Goal: Task Accomplishment & Management: Complete application form

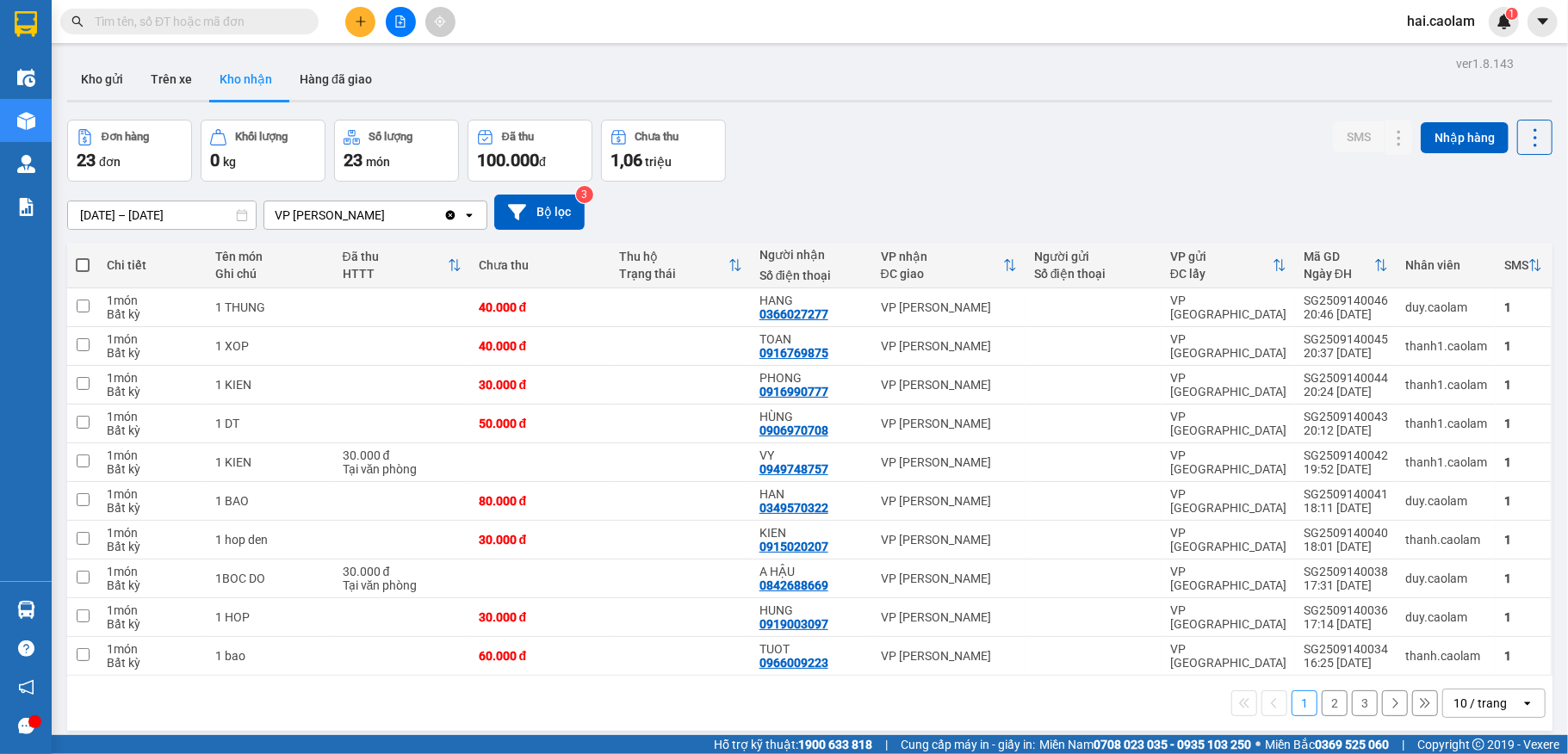
click at [207, 20] on input "text" at bounding box center [196, 20] width 203 height 18
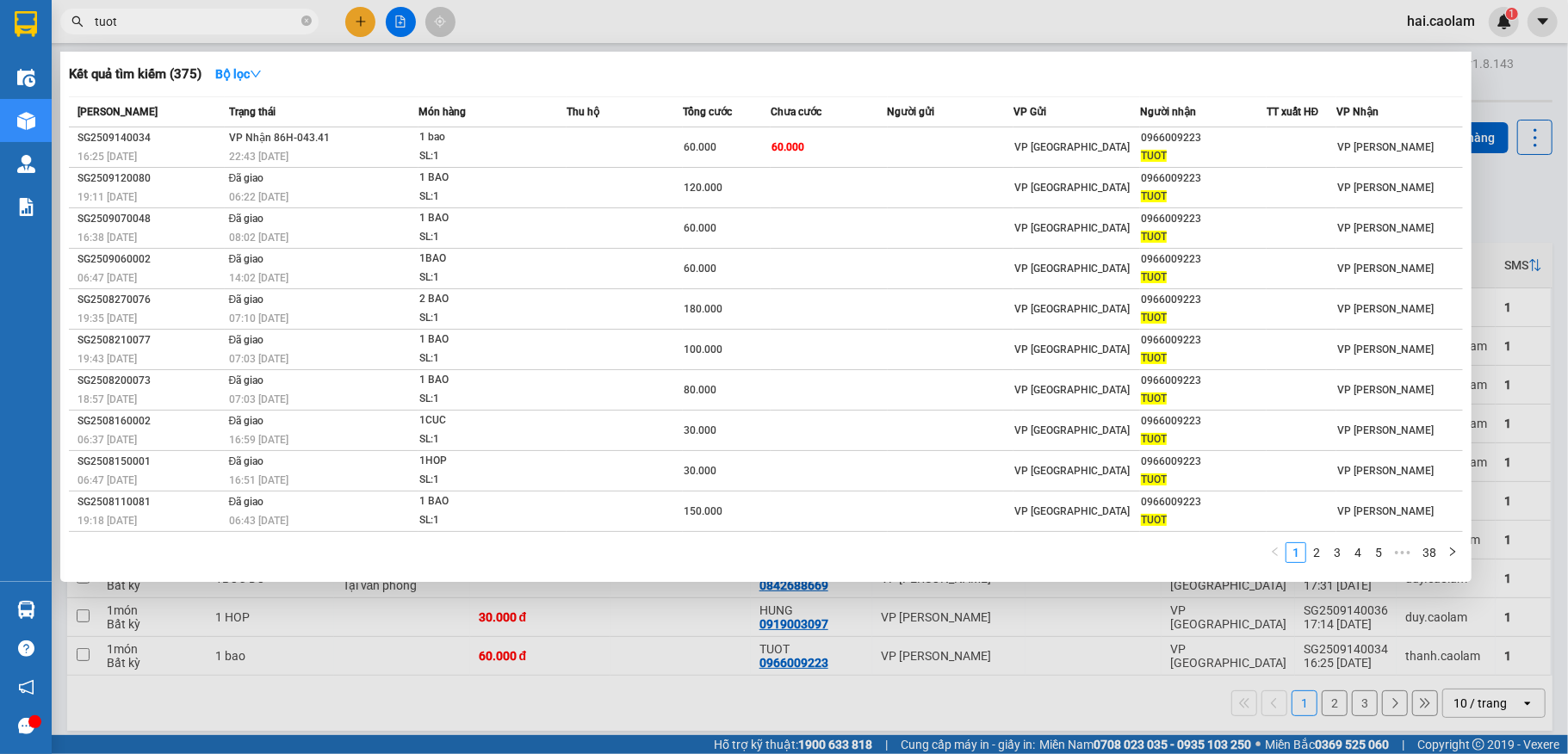
type input "tuot"
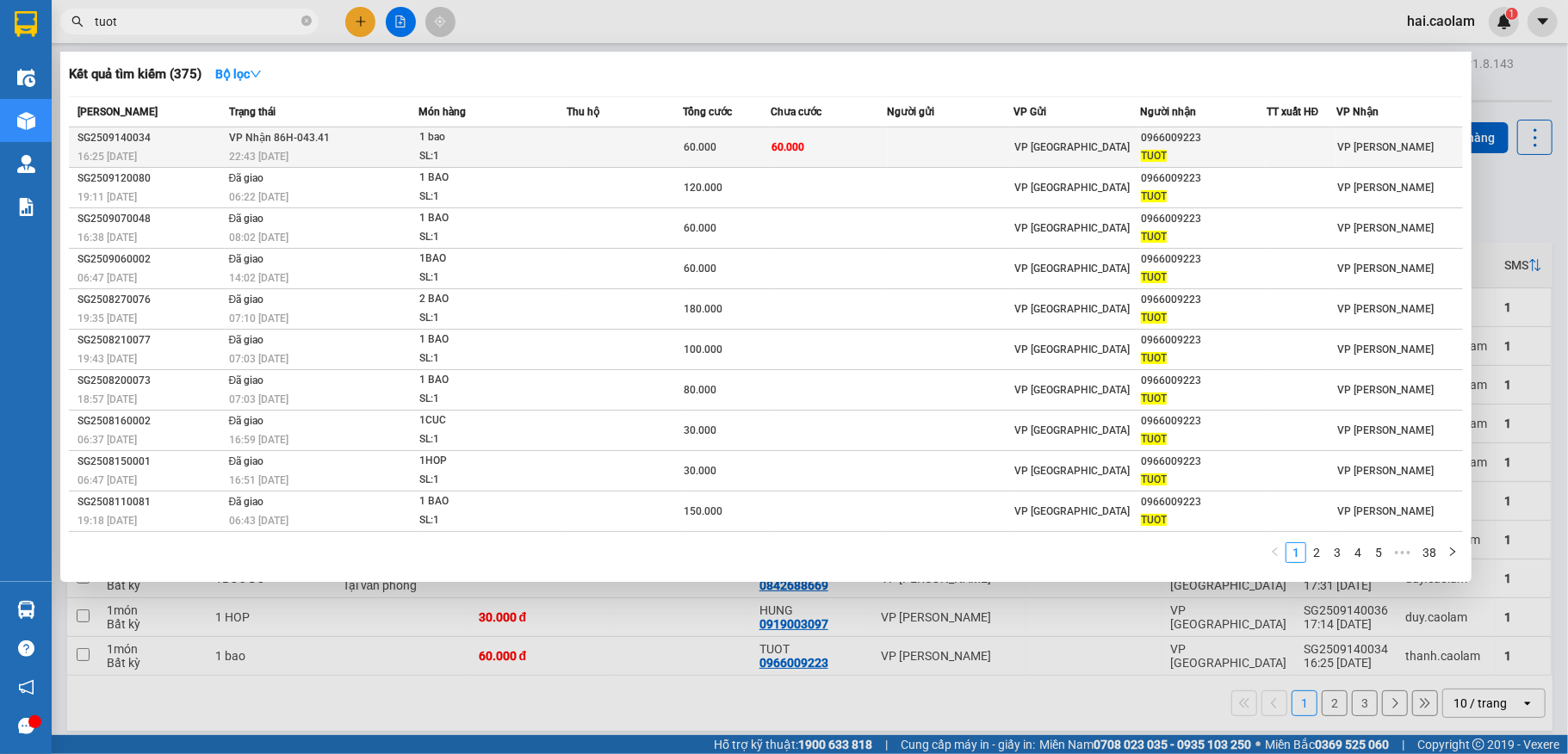
click at [897, 129] on td at bounding box center [951, 148] width 126 height 41
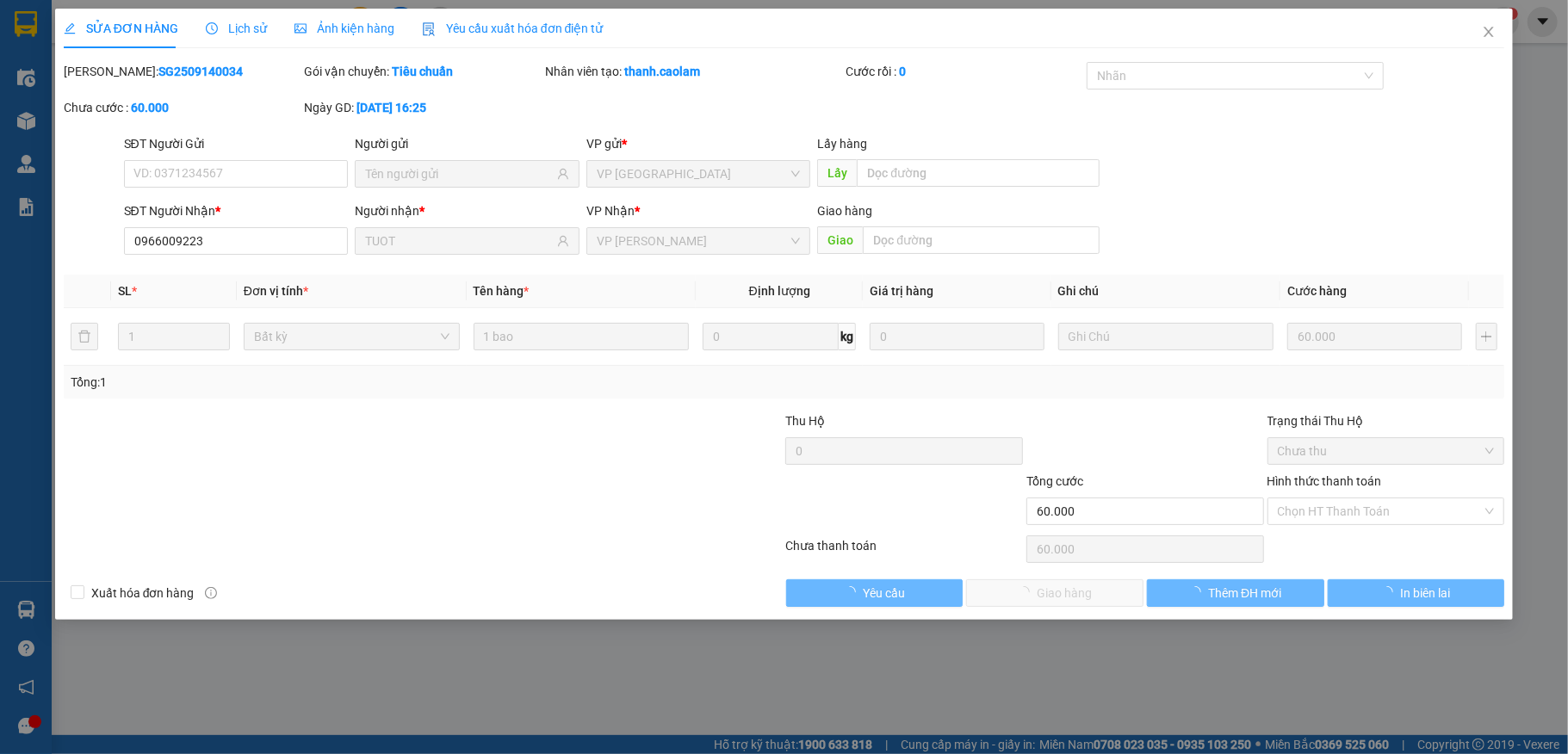
type input "0966009223"
type input "TUOT"
type input "60.000"
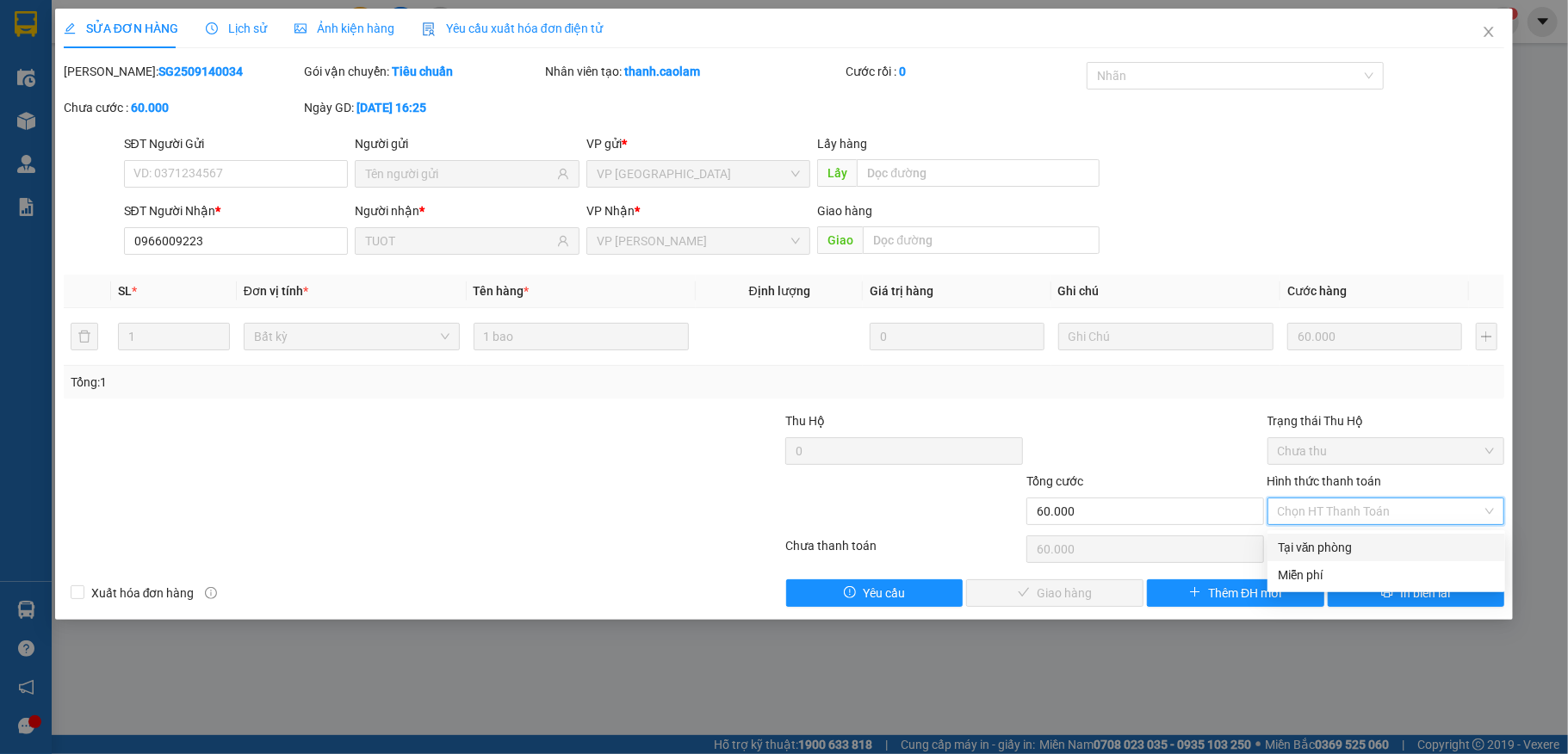
click at [1340, 550] on div "Tại văn phòng" at bounding box center [1386, 547] width 217 height 18
type input "0"
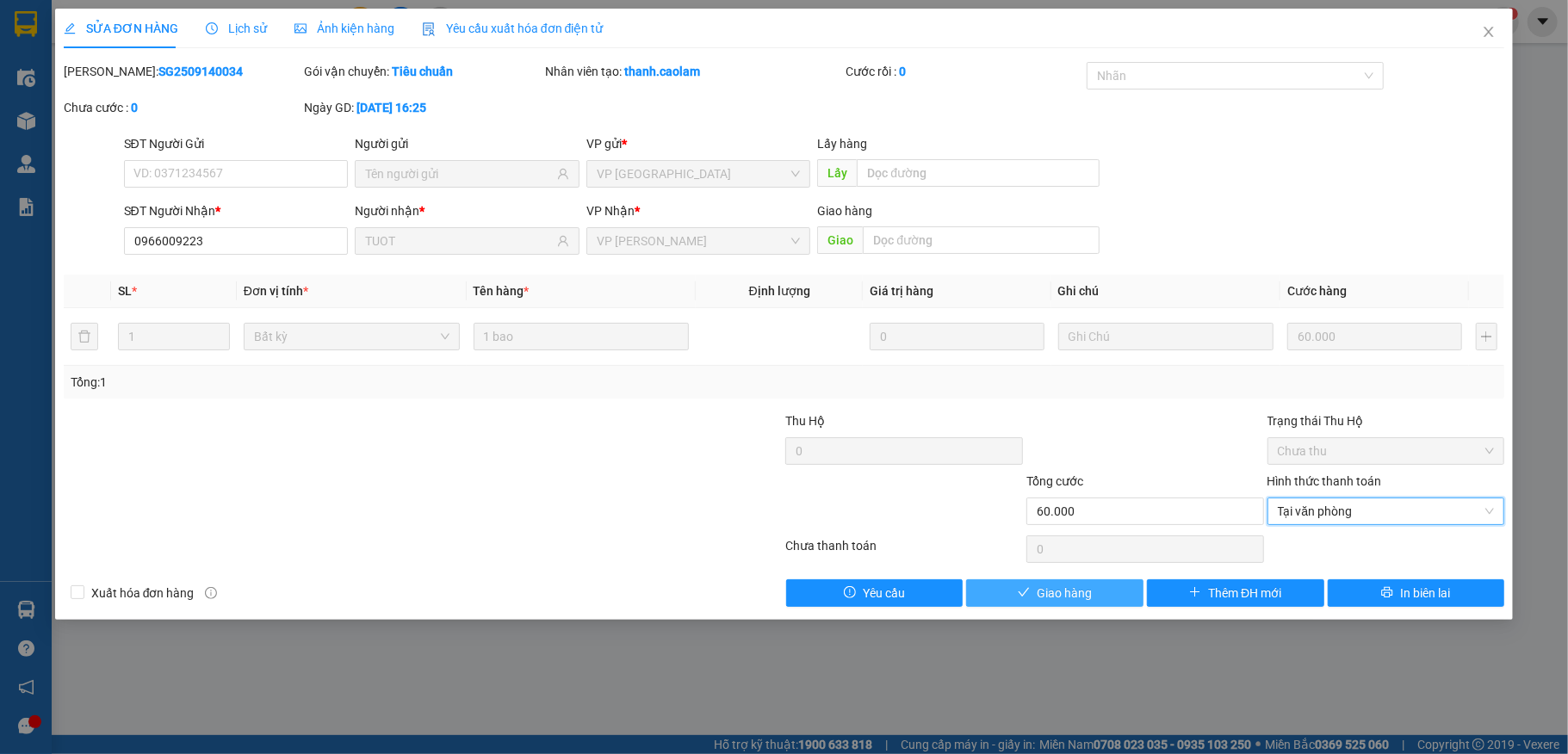
click at [1069, 592] on span "Giao hàng" at bounding box center [1064, 592] width 55 height 18
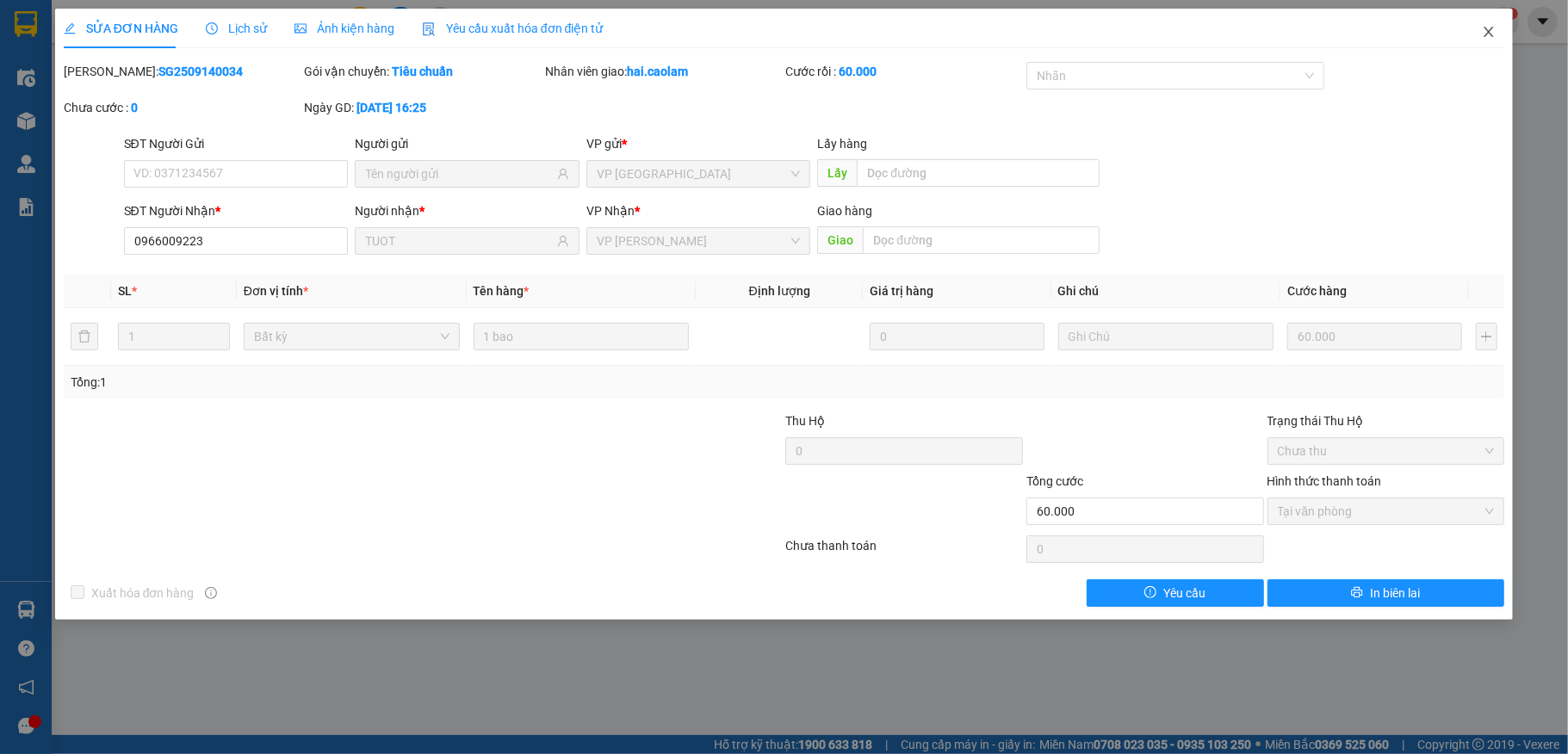
click at [1505, 31] on span "Close" at bounding box center [1489, 33] width 49 height 49
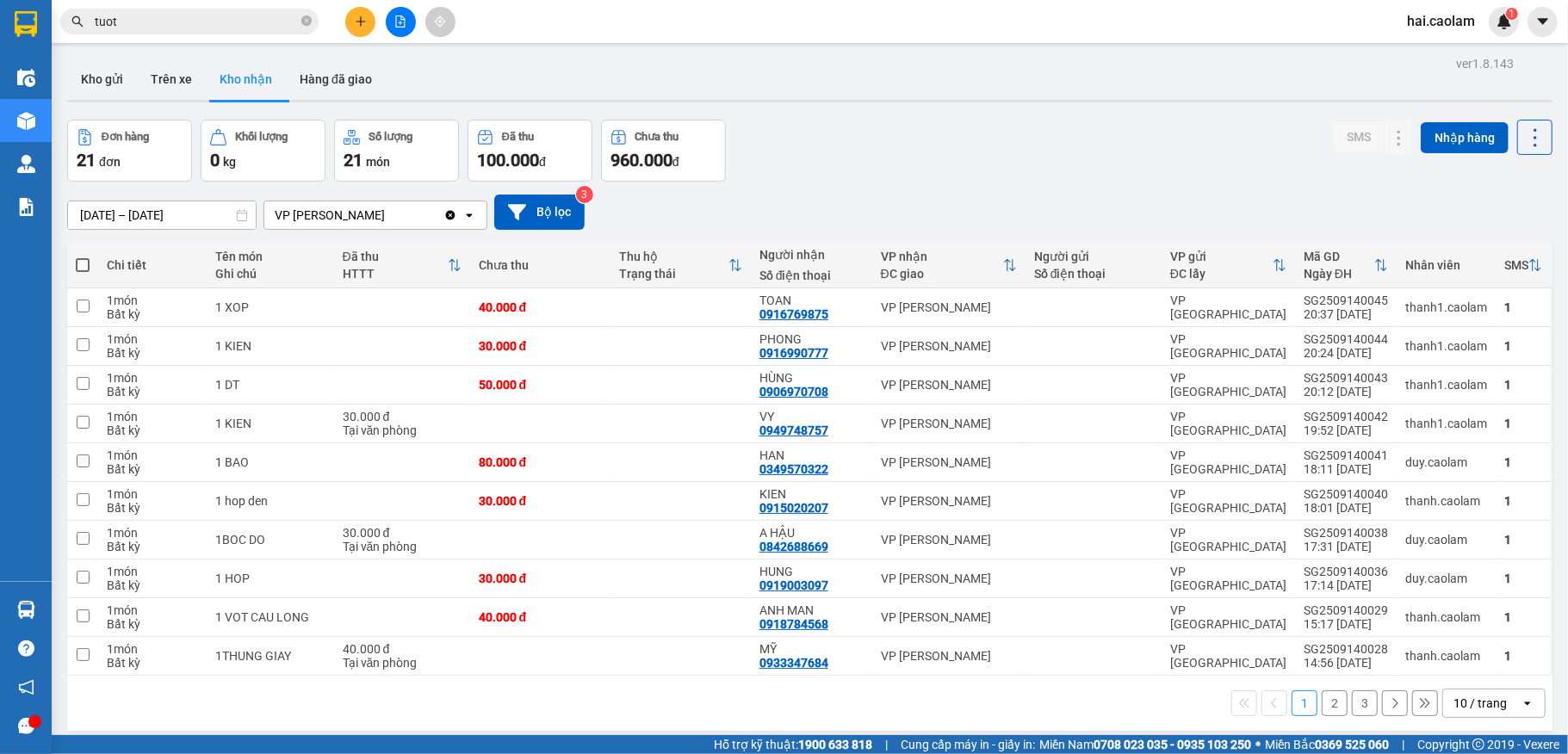
click at [208, 16] on input "tuot" at bounding box center [196, 20] width 203 height 18
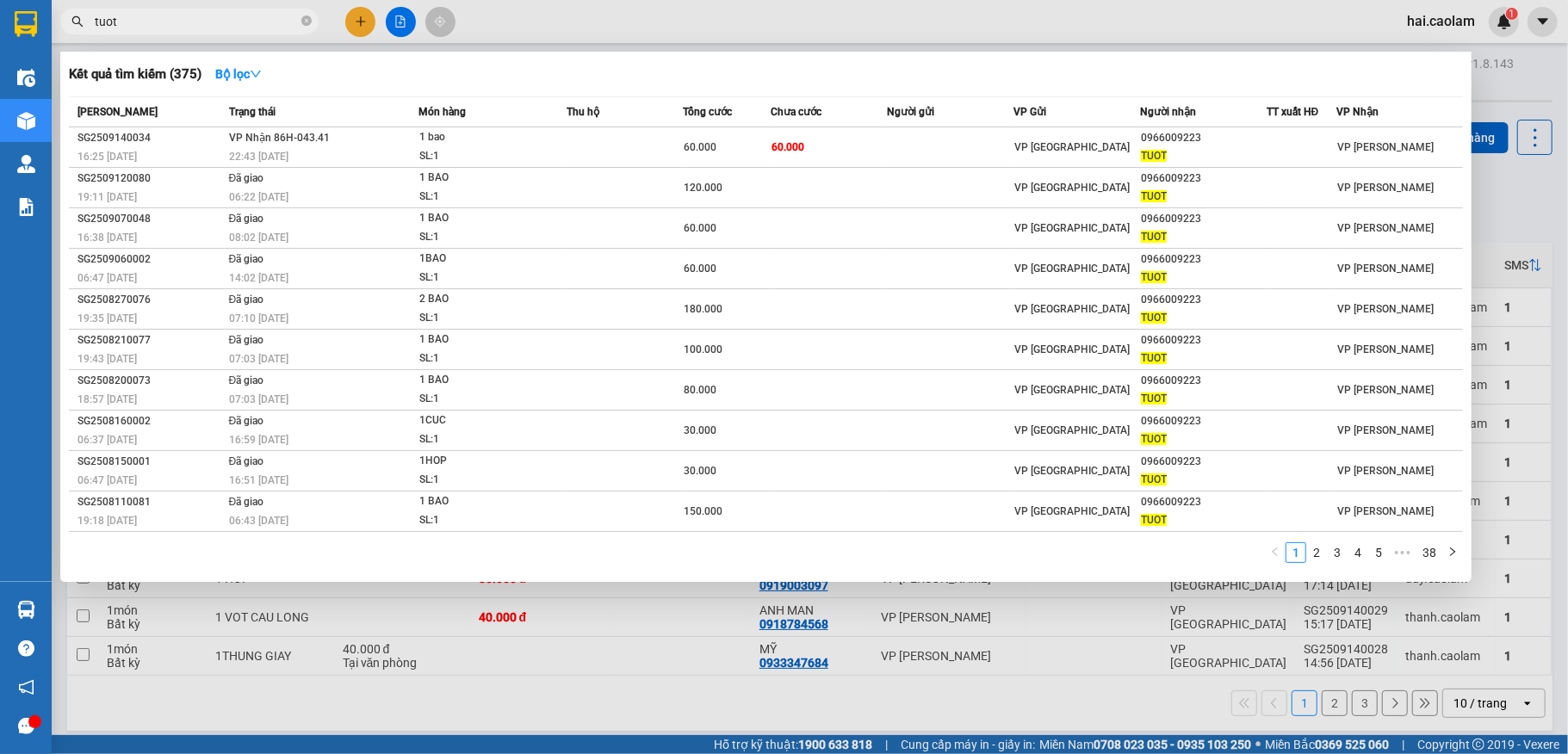
click at [208, 16] on input "tuot" at bounding box center [196, 20] width 203 height 18
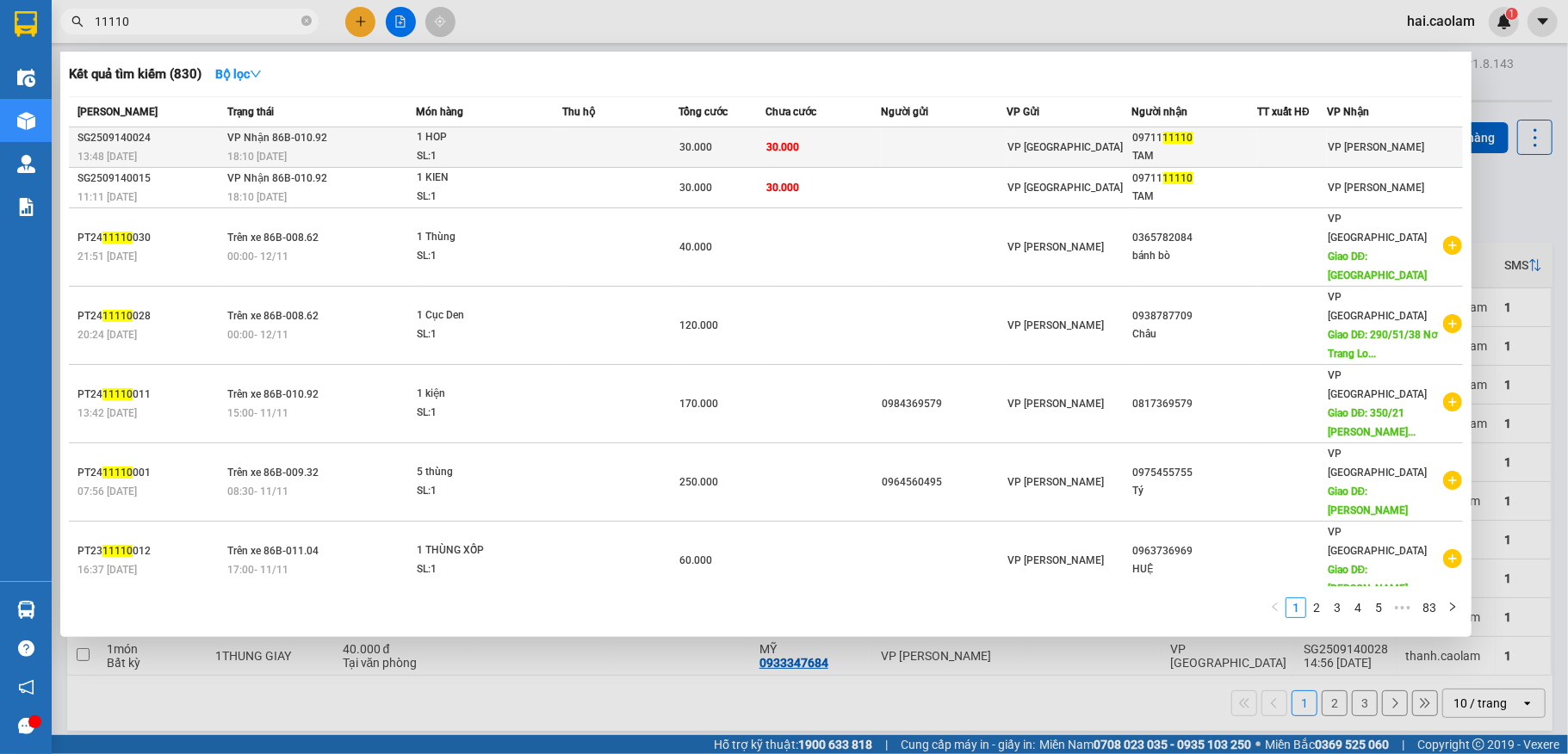
type input "11110"
click at [825, 136] on td "30.000" at bounding box center [823, 148] width 116 height 41
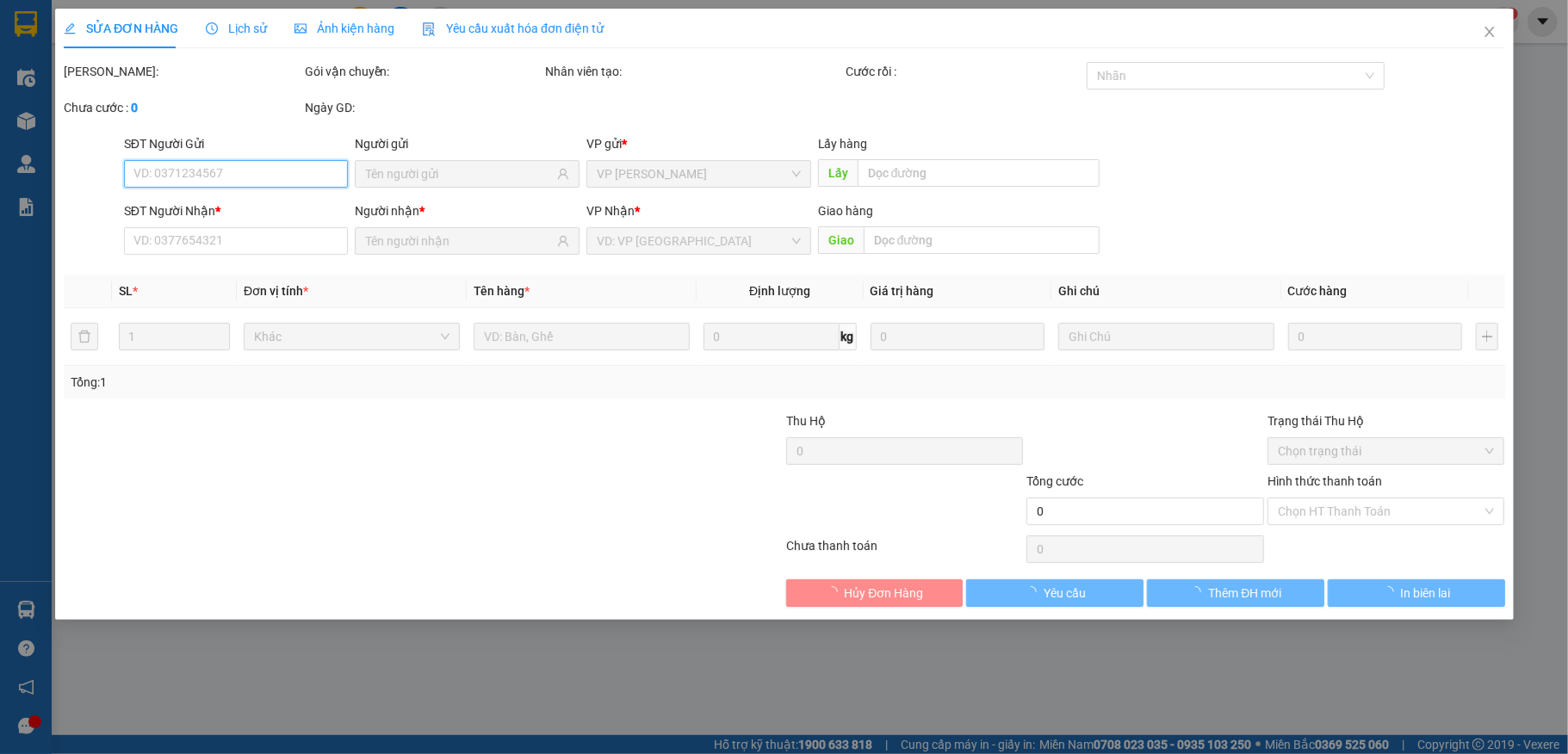
type input "0971111110"
type input "TAM"
type input "30.000"
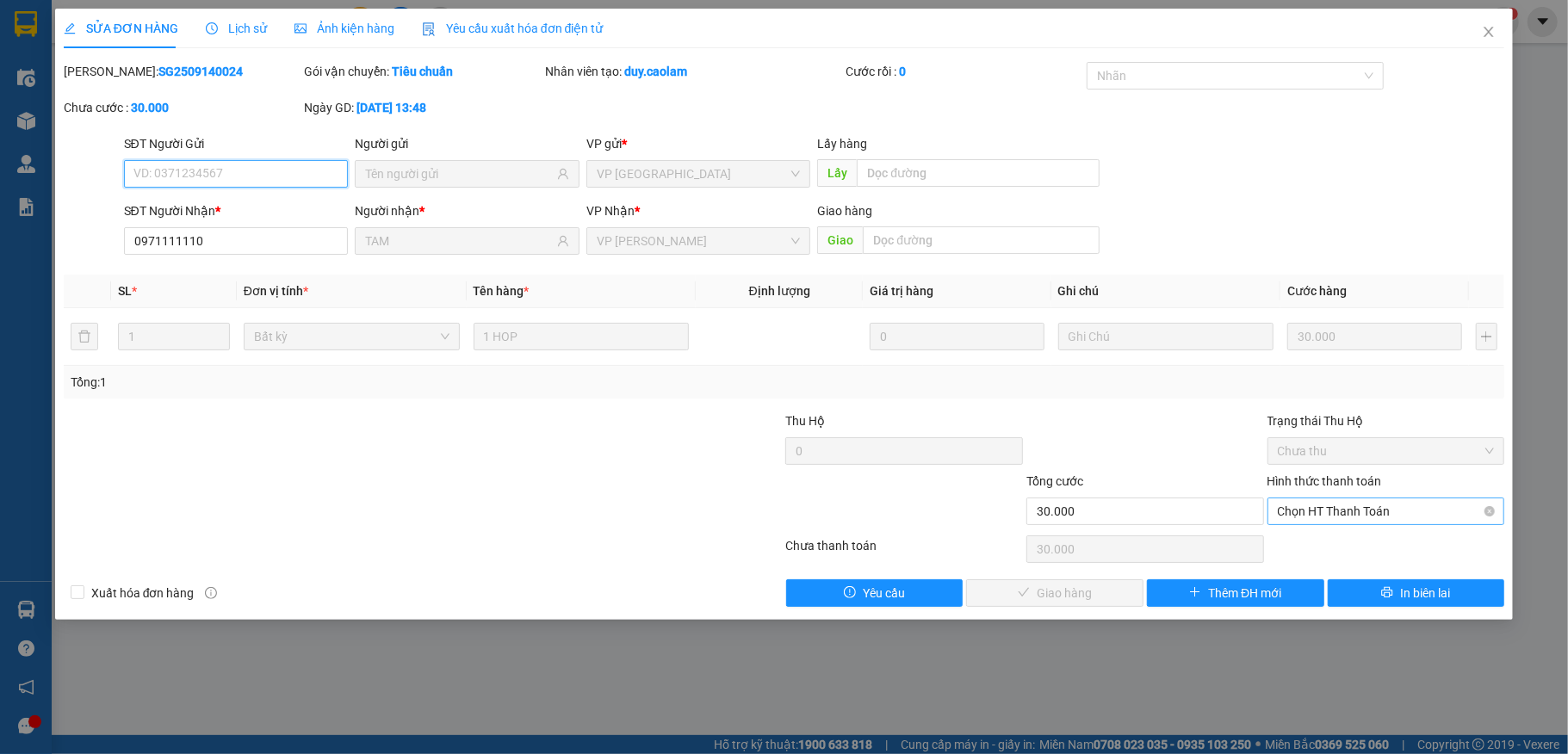
click at [1343, 515] on span "Chọn HT Thanh Toán" at bounding box center [1386, 512] width 217 height 26
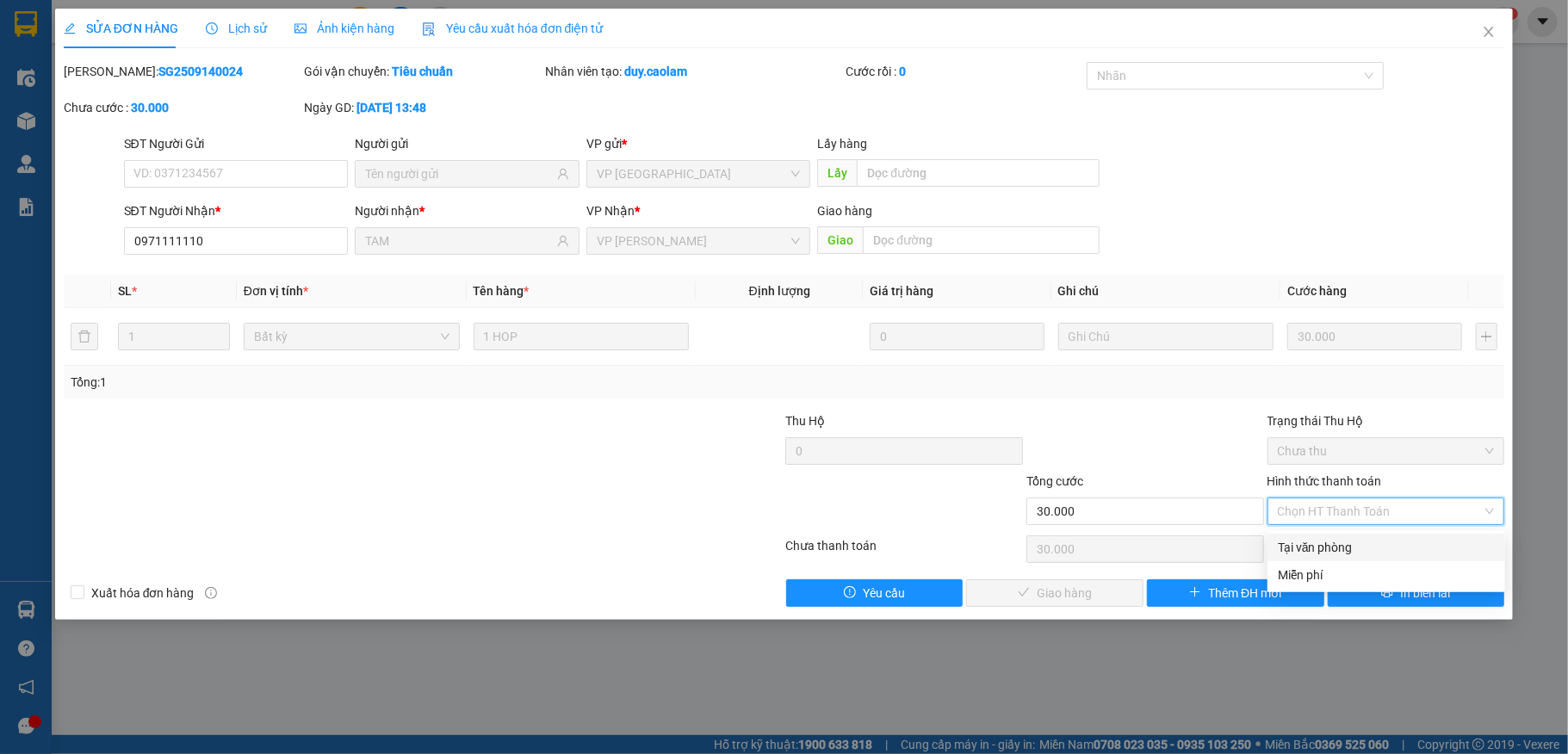
drag, startPoint x: 1326, startPoint y: 544, endPoint x: 1082, endPoint y: 604, distance: 251.3
click at [1323, 545] on div "Tại văn phòng" at bounding box center [1386, 547] width 217 height 18
type input "0"
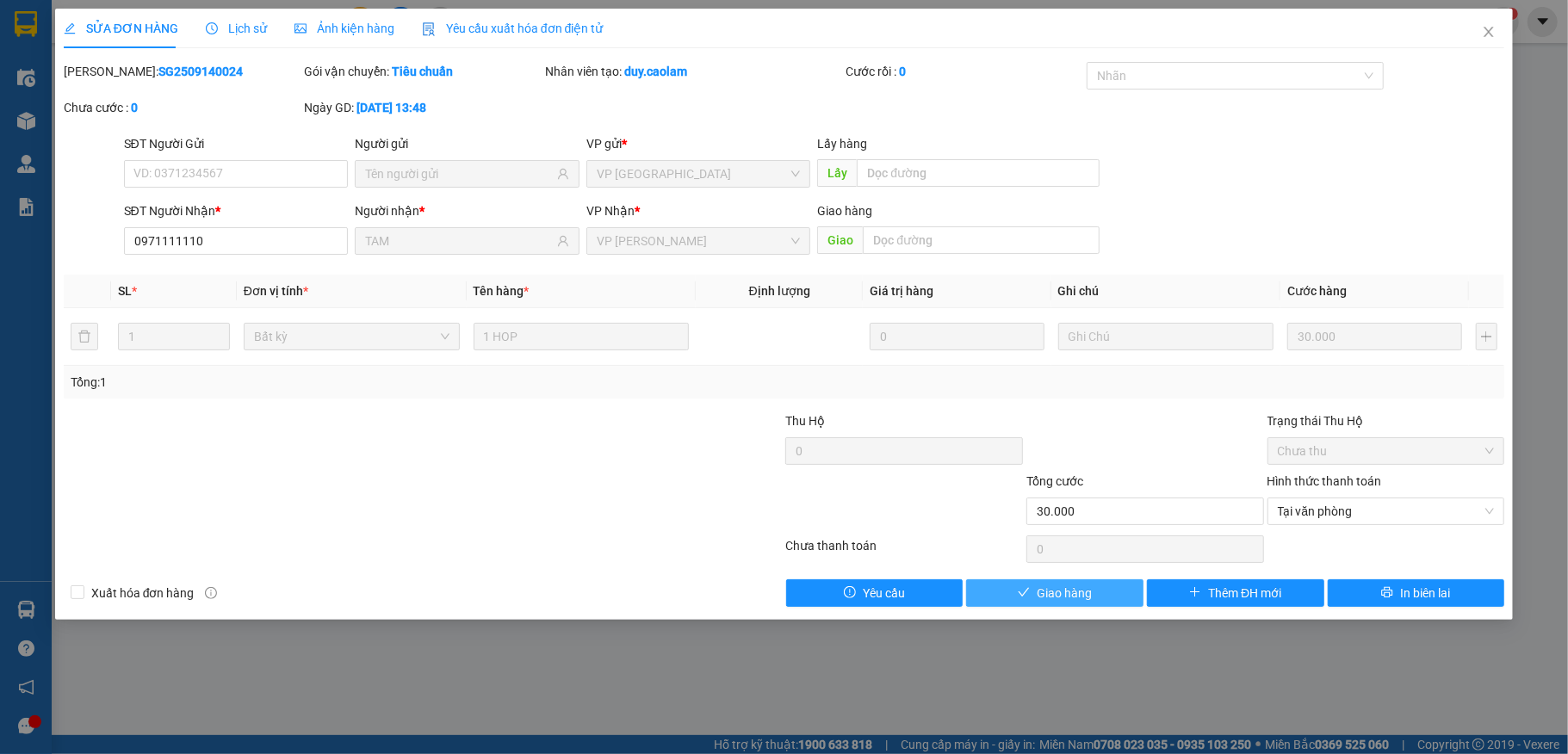
click at [1073, 601] on span "Giao hàng" at bounding box center [1064, 592] width 55 height 18
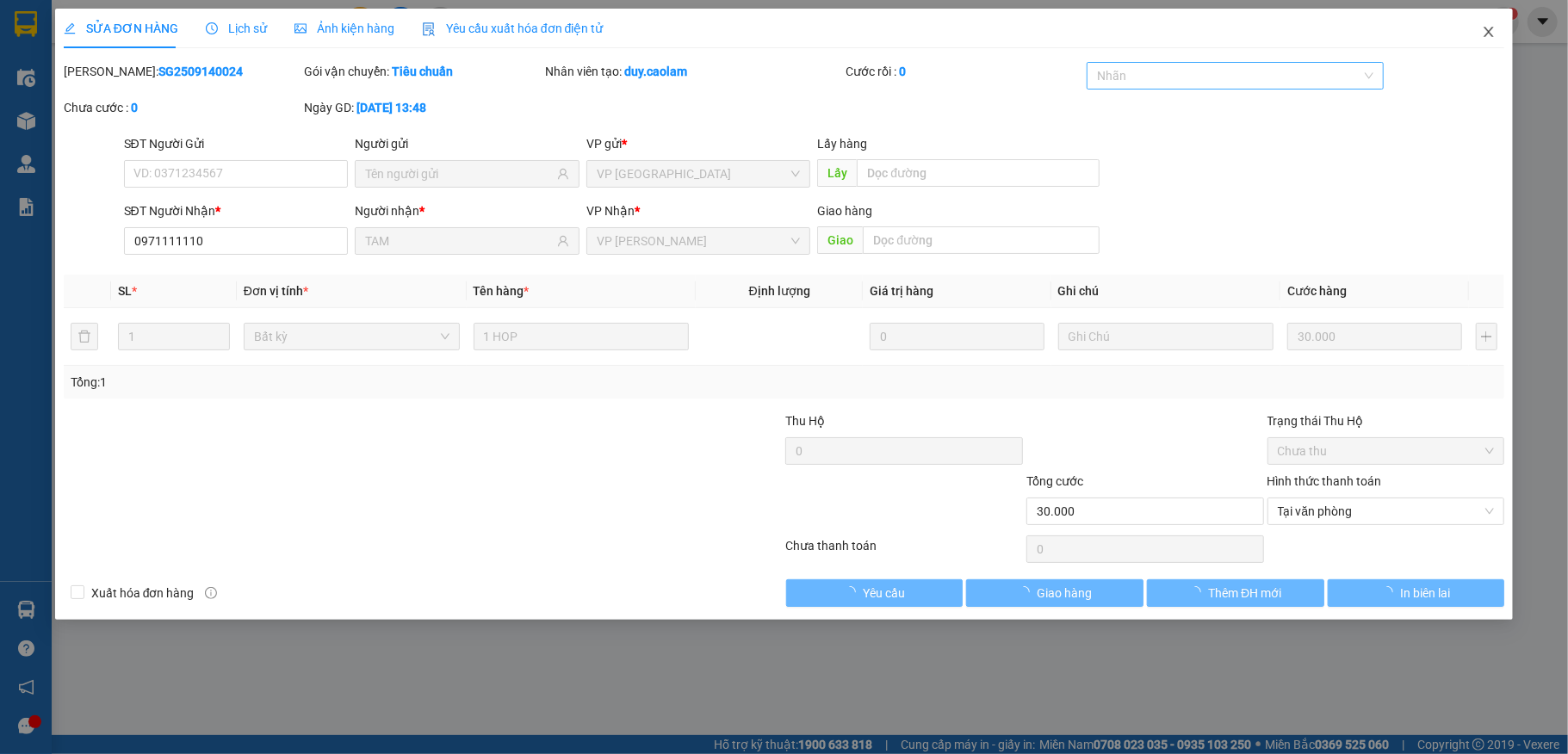
click at [1479, 29] on span "Close" at bounding box center [1489, 33] width 49 height 49
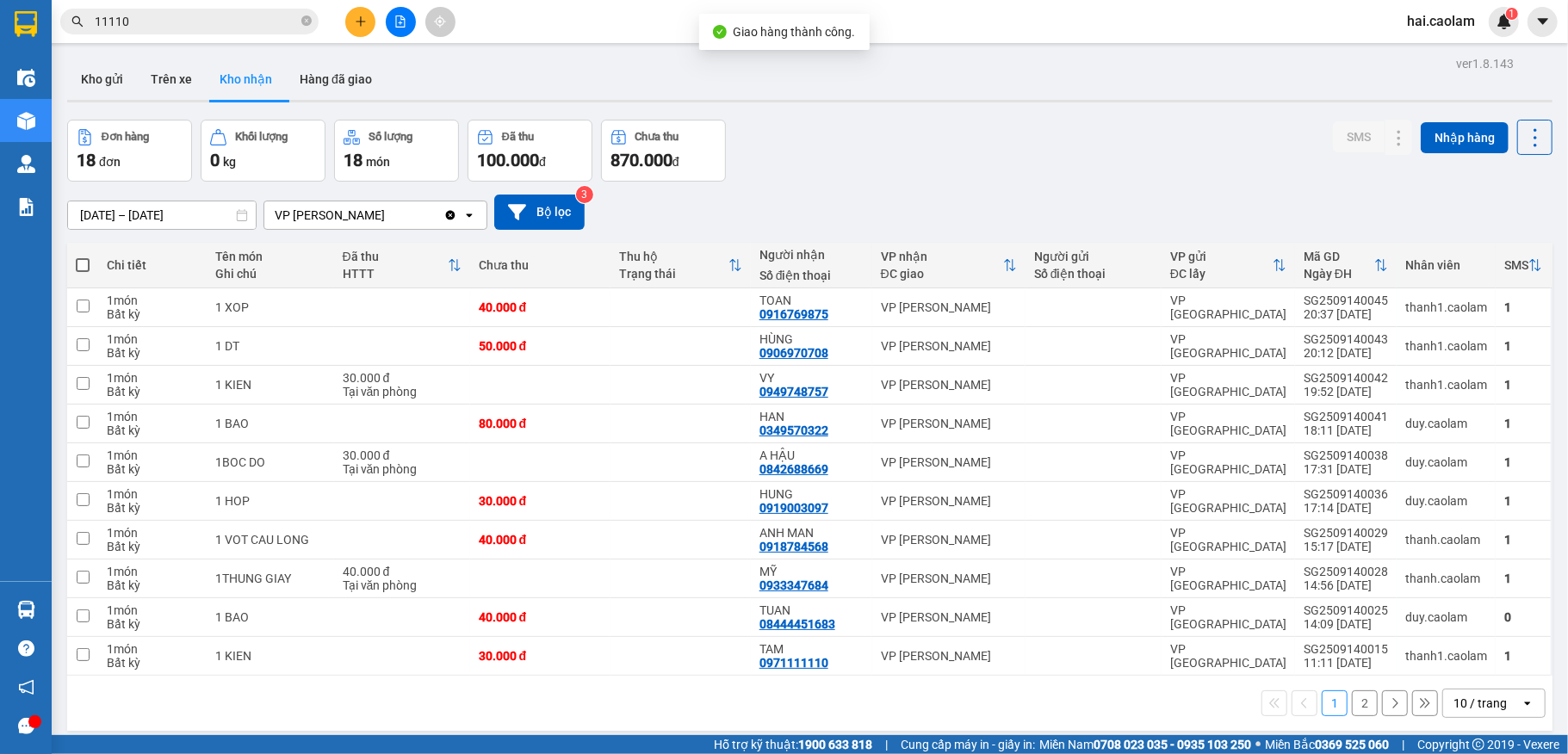
click at [212, 18] on input "11110" at bounding box center [196, 20] width 203 height 18
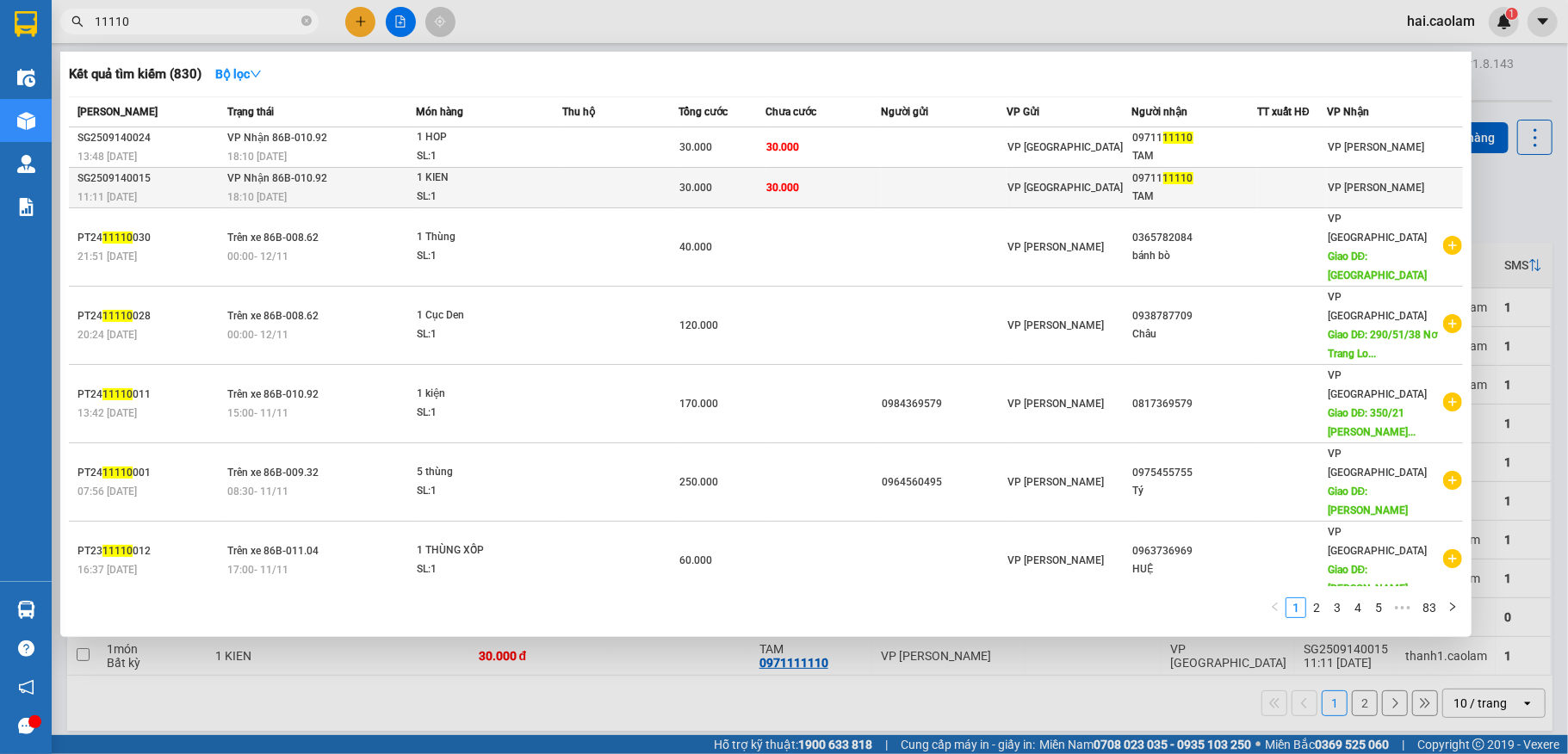
click at [797, 170] on td "30.000" at bounding box center [823, 189] width 116 height 41
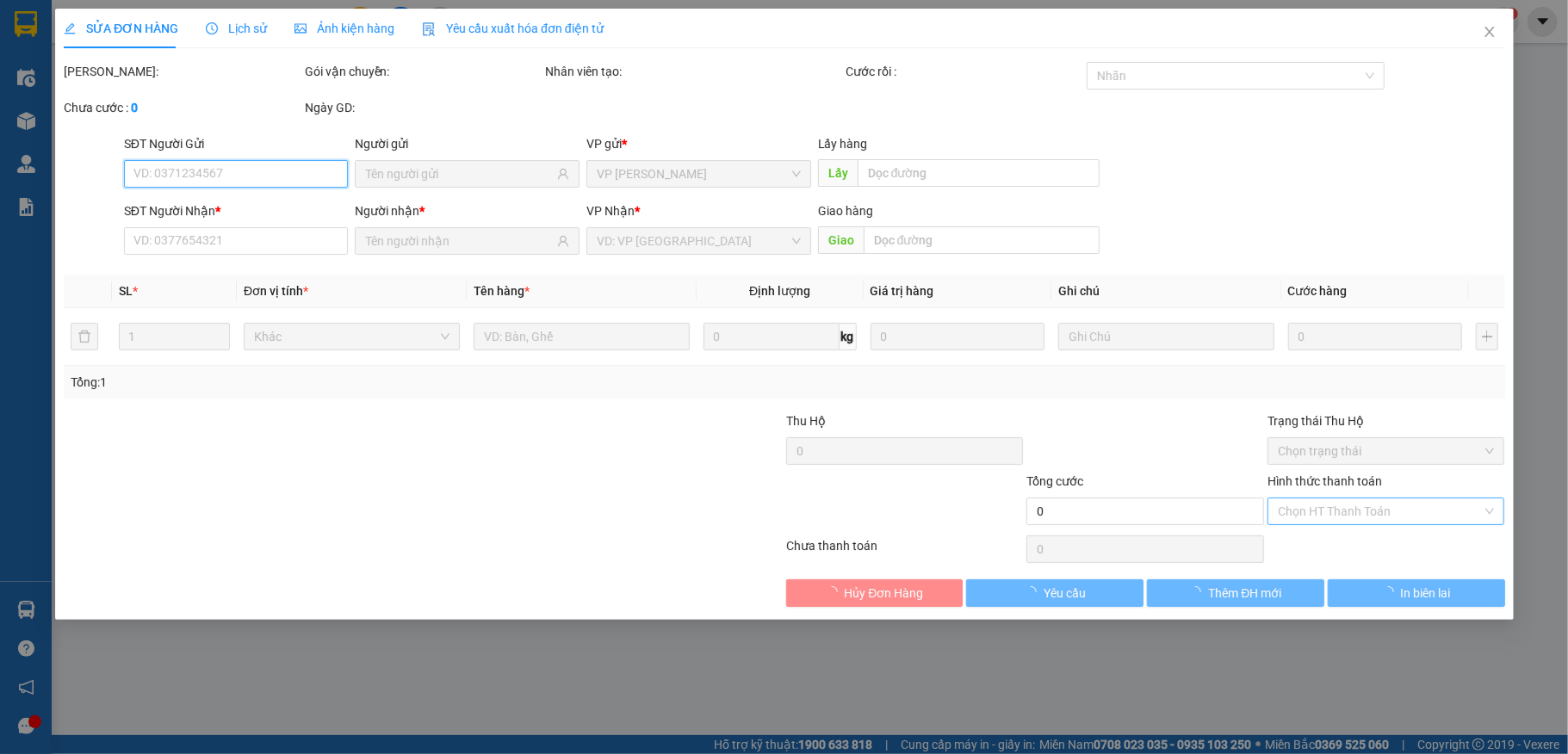
type input "0971111110"
type input "TAM"
type input "30.000"
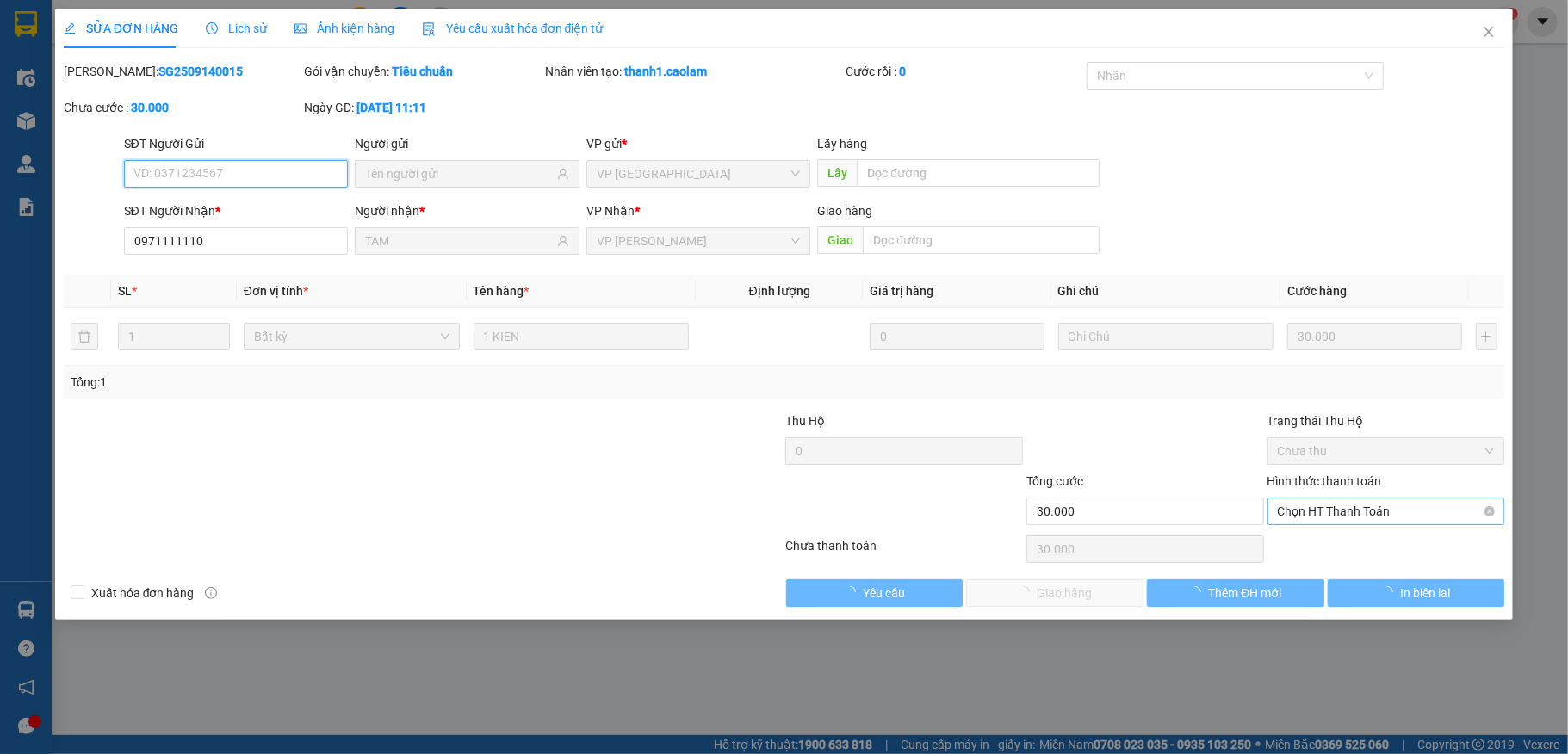
click at [1309, 507] on span "Chọn HT Thanh Toán" at bounding box center [1386, 512] width 217 height 26
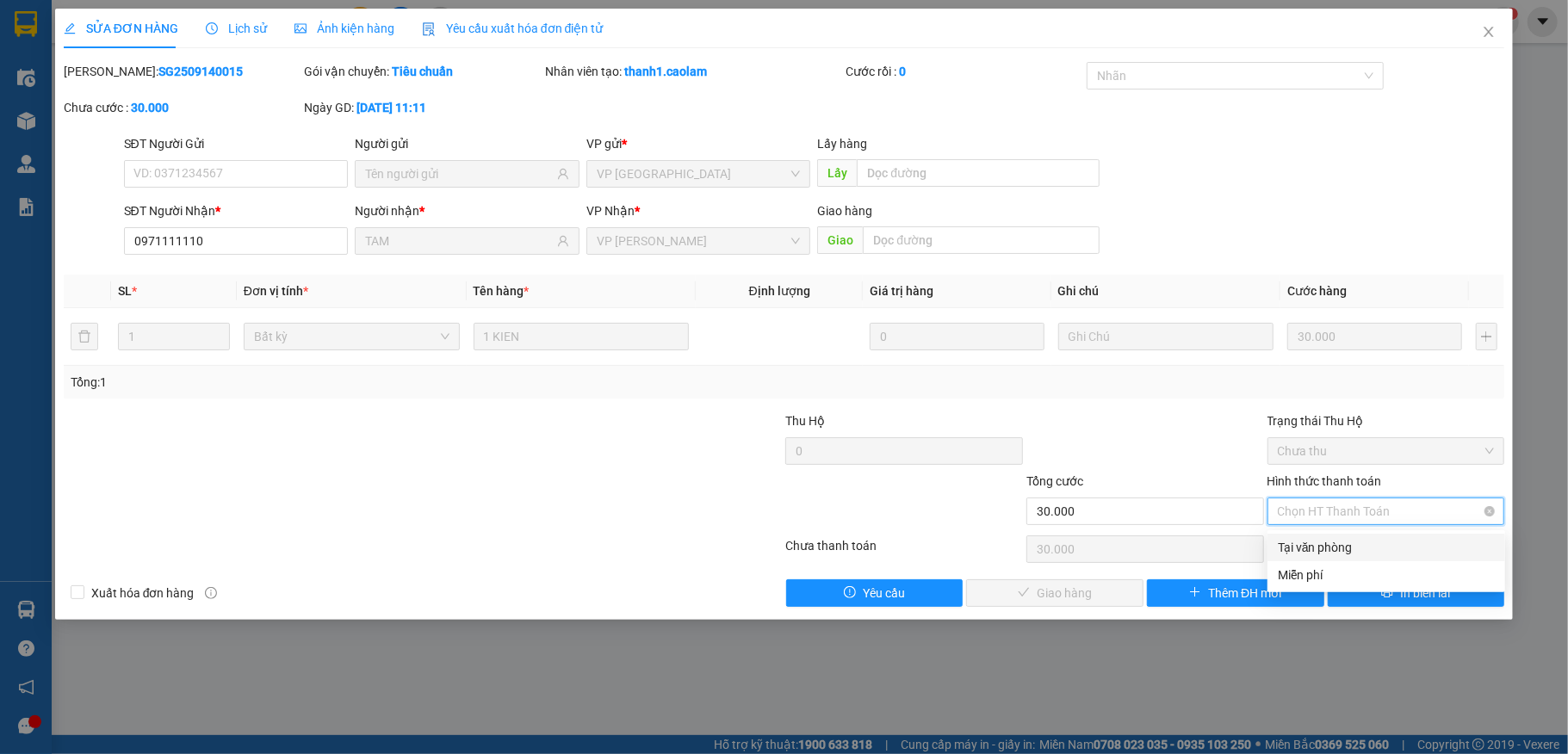
drag, startPoint x: 1307, startPoint y: 514, endPoint x: 1089, endPoint y: 553, distance: 221.5
click at [1300, 538] on div "Tại văn phòng" at bounding box center [1386, 547] width 217 height 18
type input "0"
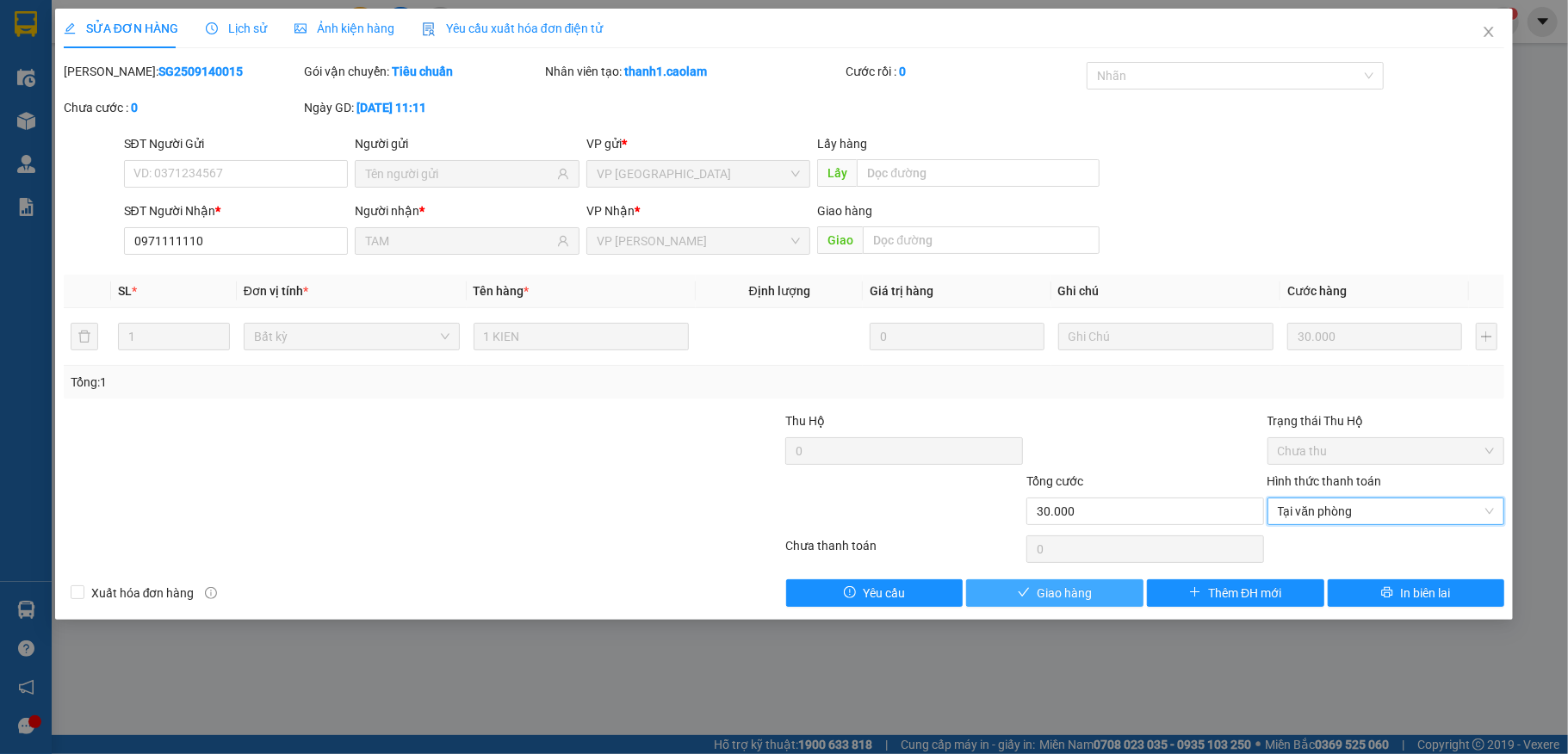
drag, startPoint x: 1100, startPoint y: 589, endPoint x: 1116, endPoint y: 591, distance: 16.1
click at [1103, 589] on button "Giao hàng" at bounding box center [1054, 593] width 177 height 27
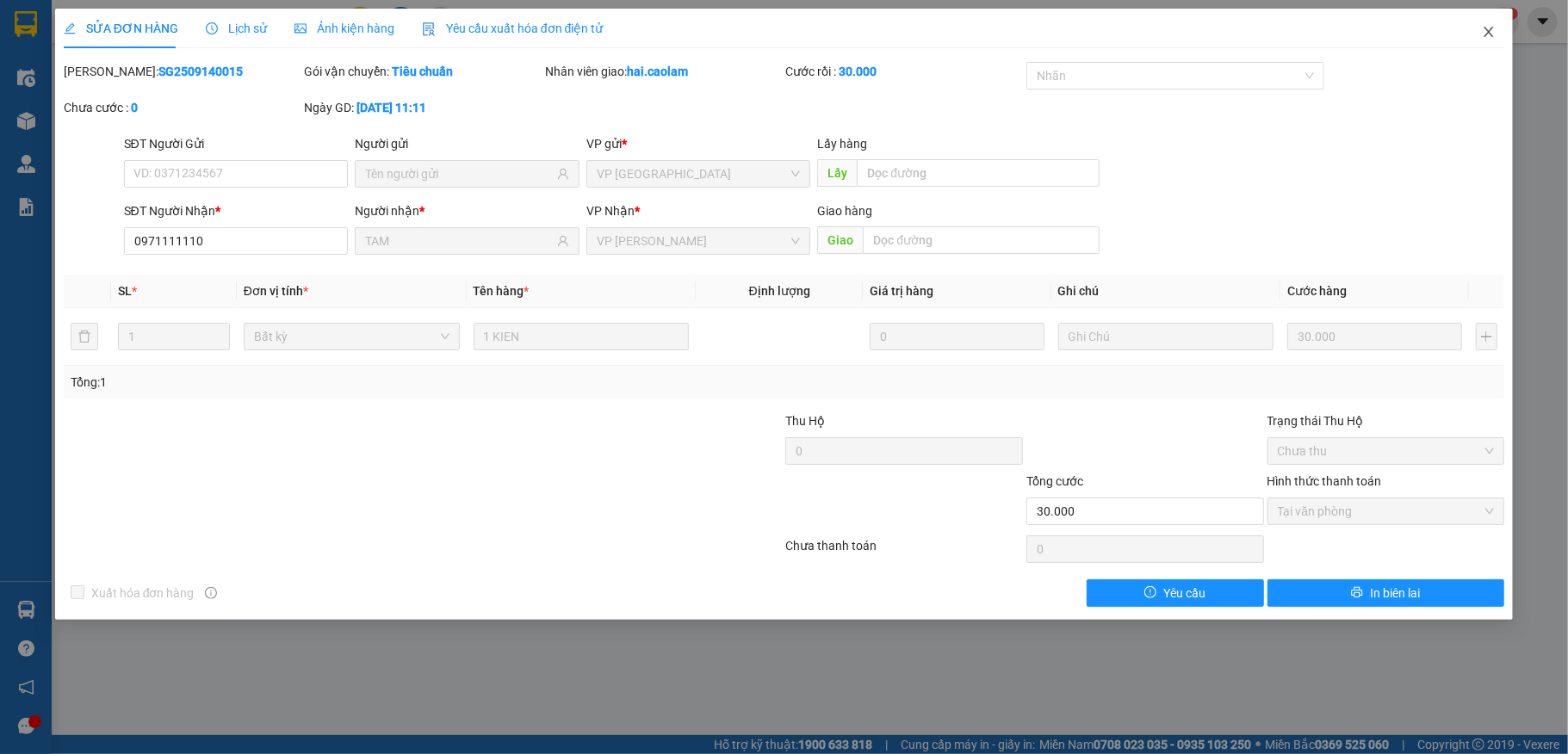
click at [1495, 36] on icon "close" at bounding box center [1488, 32] width 14 height 14
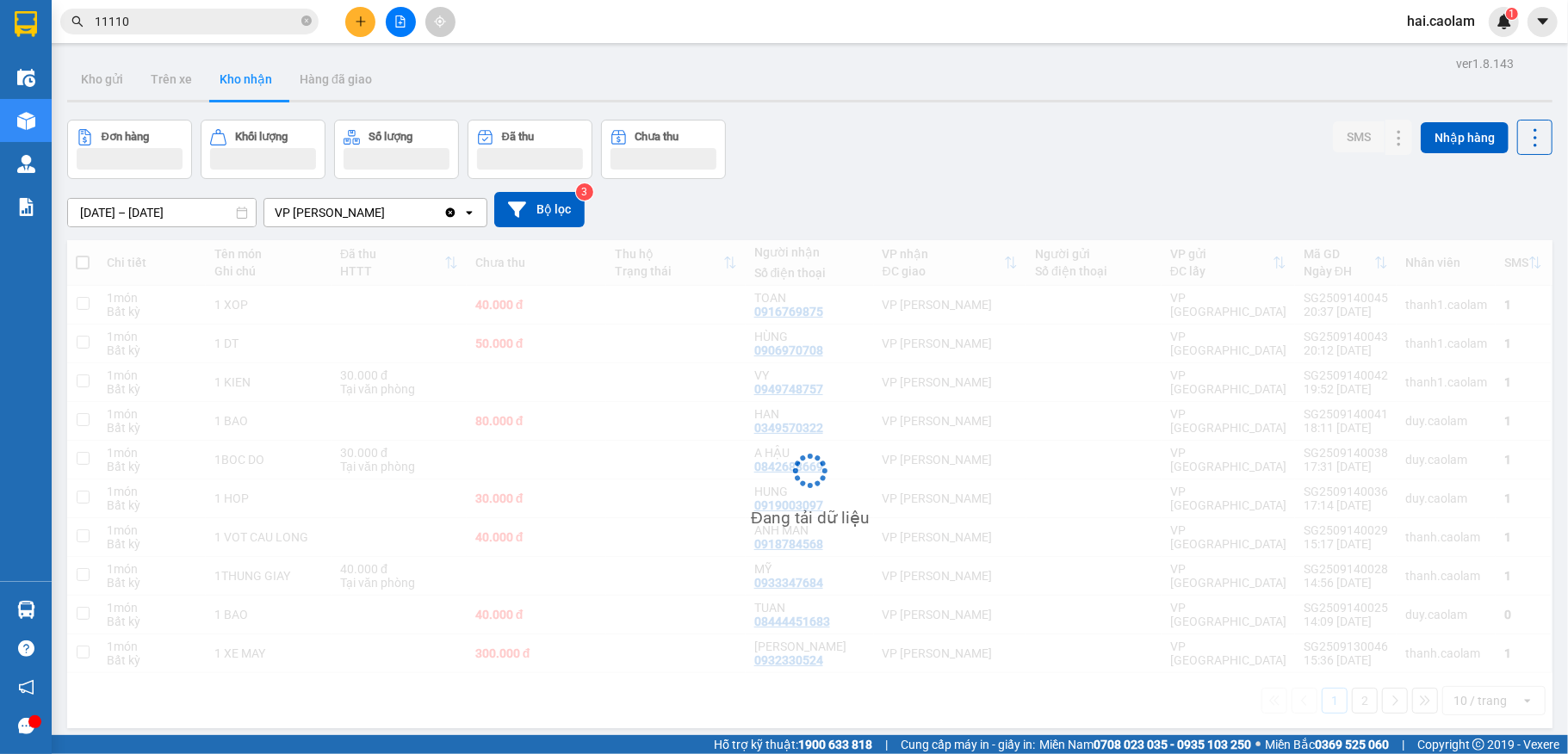
click at [356, 18] on icon "plus" at bounding box center [361, 21] width 12 height 12
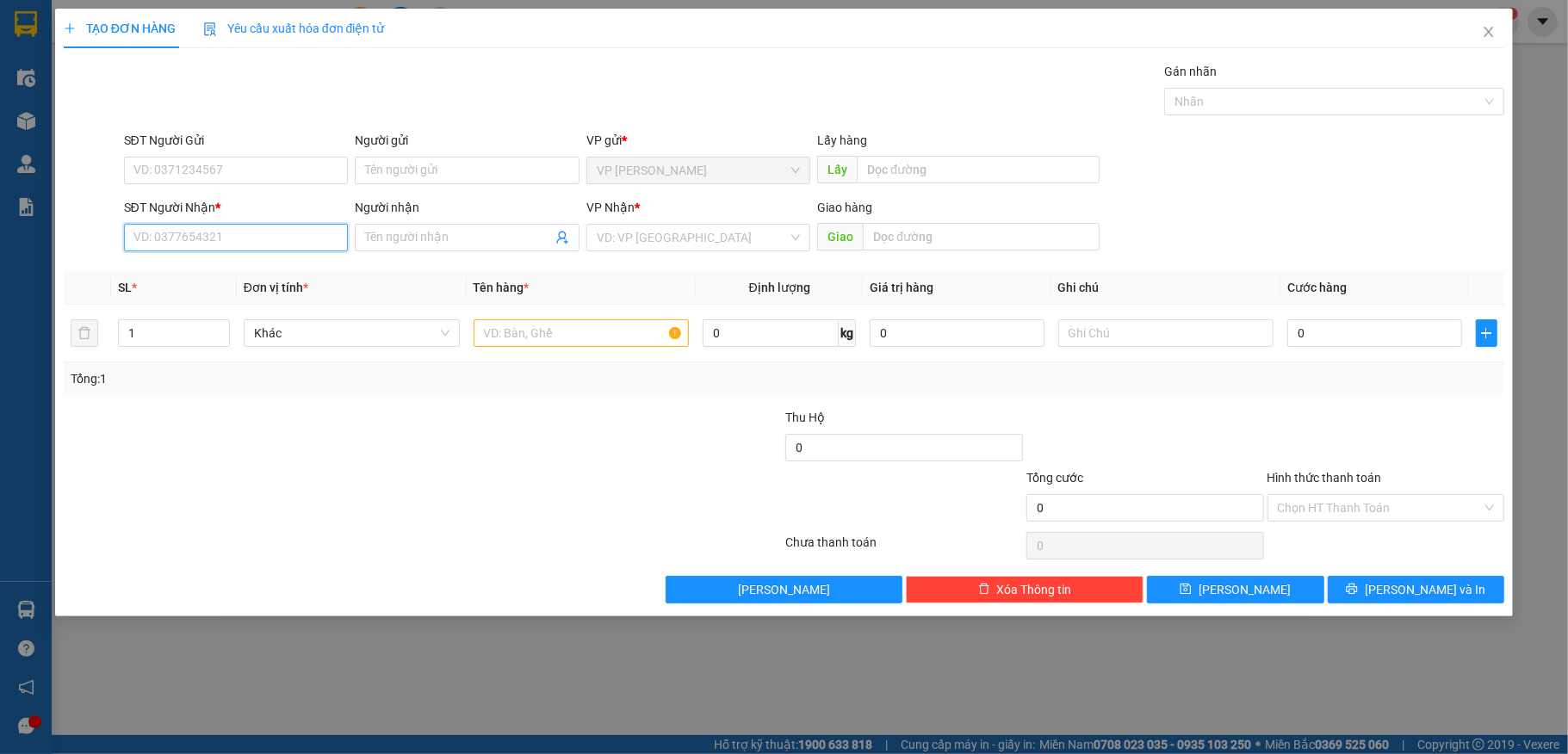
click at [284, 239] on input "SĐT Người Nhận *" at bounding box center [235, 237] width 225 height 27
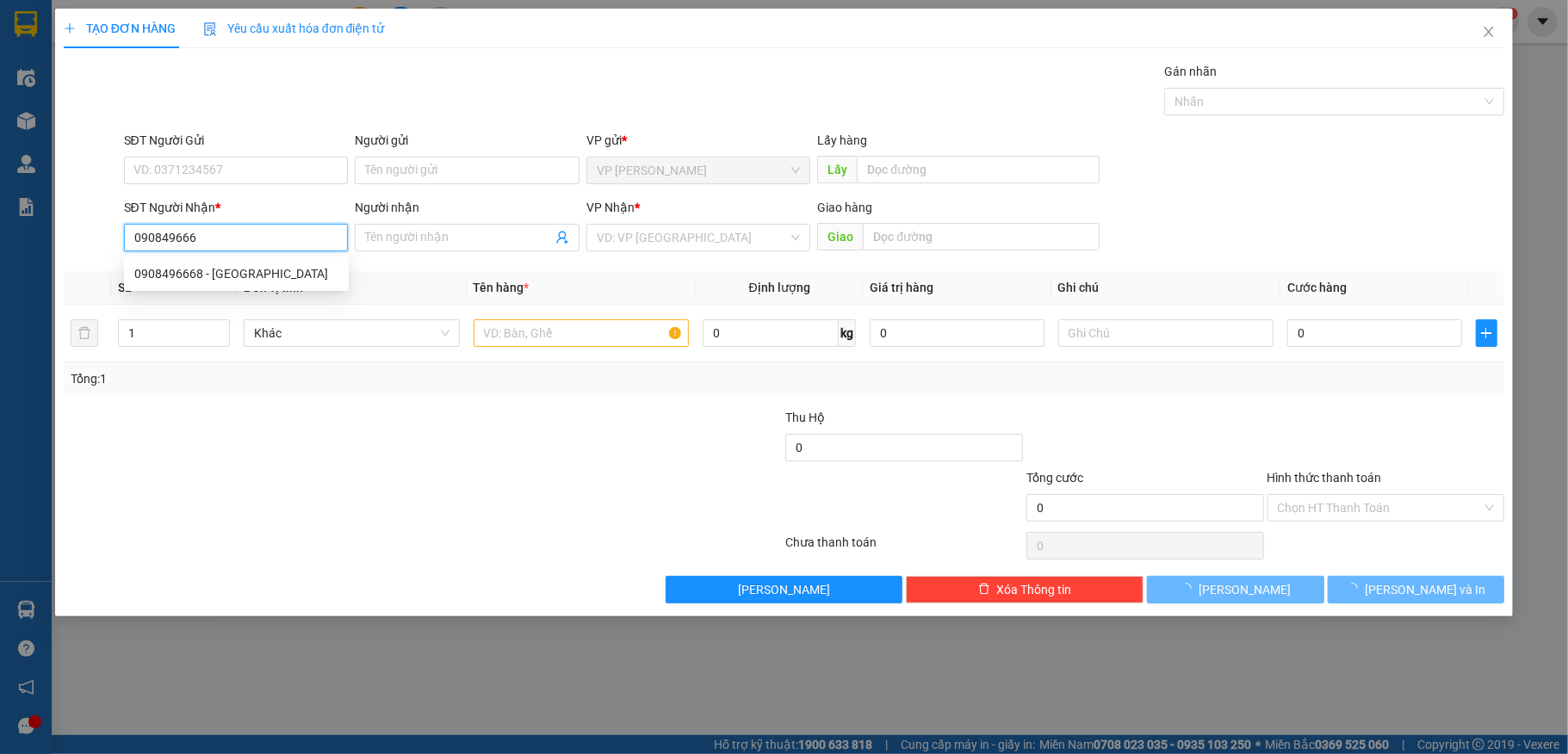
type input "0908496668"
click at [249, 273] on div "0908496668 - [GEOGRAPHIC_DATA]" at bounding box center [236, 273] width 204 height 18
type input "HONG LOAN"
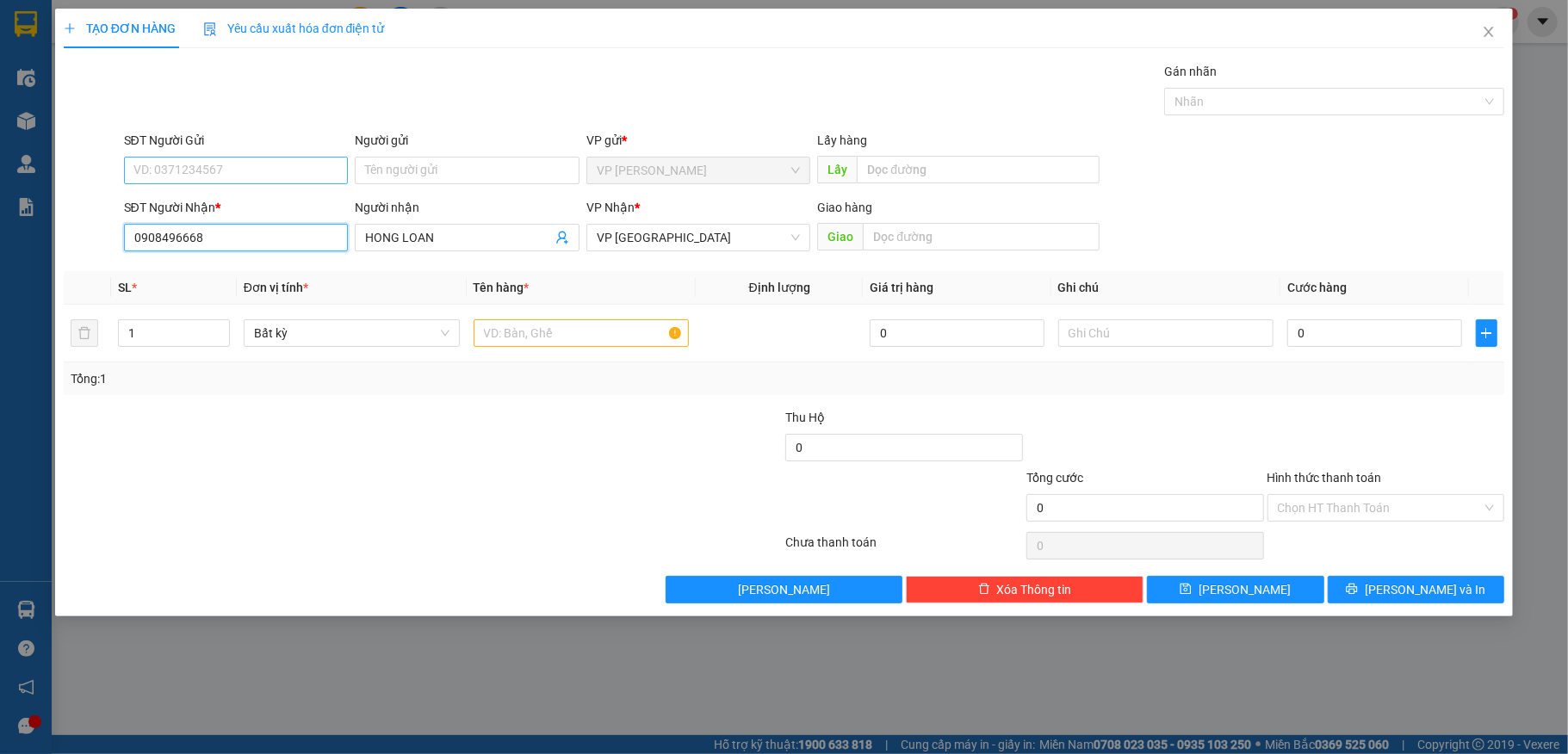
type input "0908496668"
click at [248, 174] on input "SĐT Người Gửi" at bounding box center [235, 170] width 225 height 27
drag, startPoint x: 169, startPoint y: 195, endPoint x: 200, endPoint y: 195, distance: 31.0
click at [170, 195] on div "0987475858 - Yến" at bounding box center [235, 205] width 225 height 27
type input "0987475858"
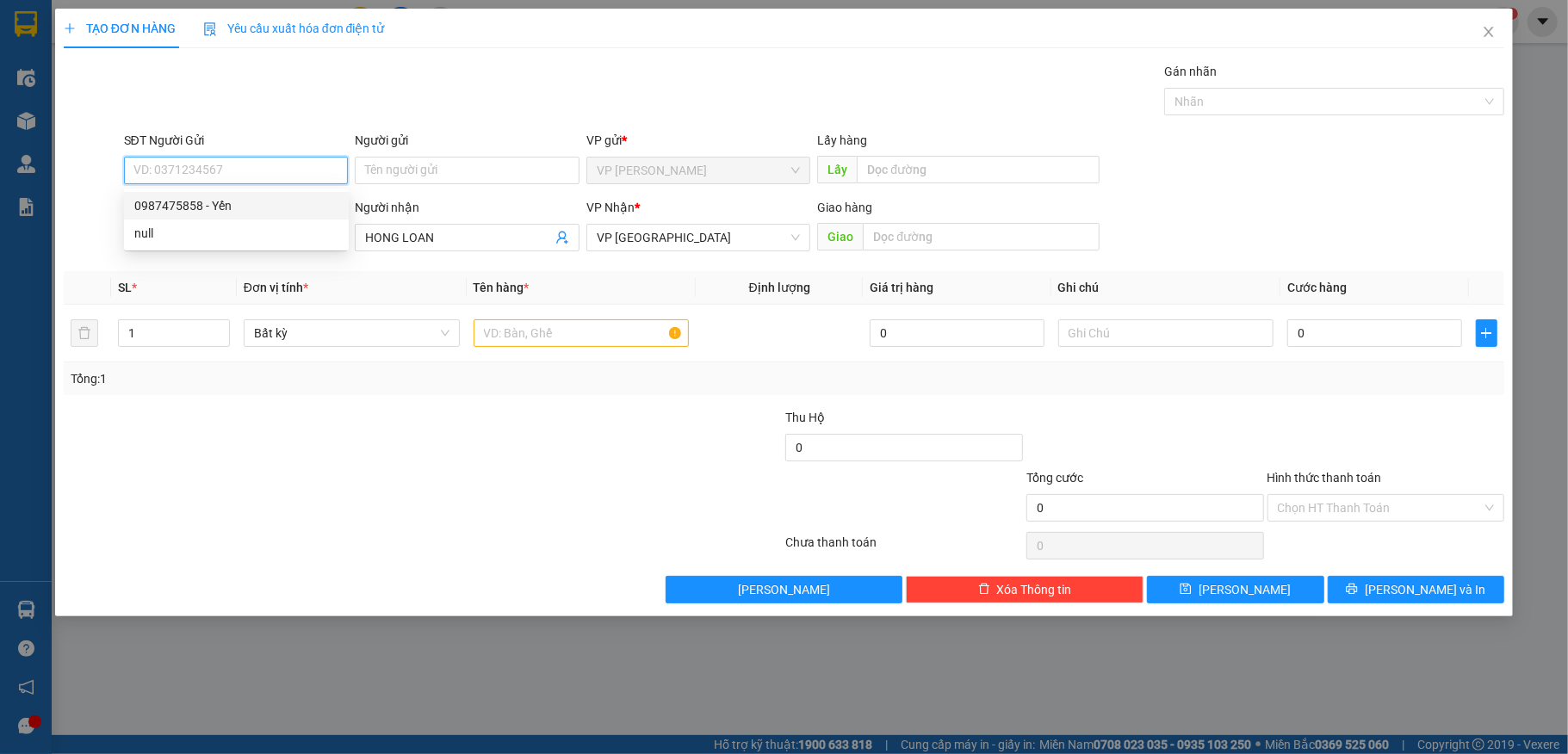
type input "Yến"
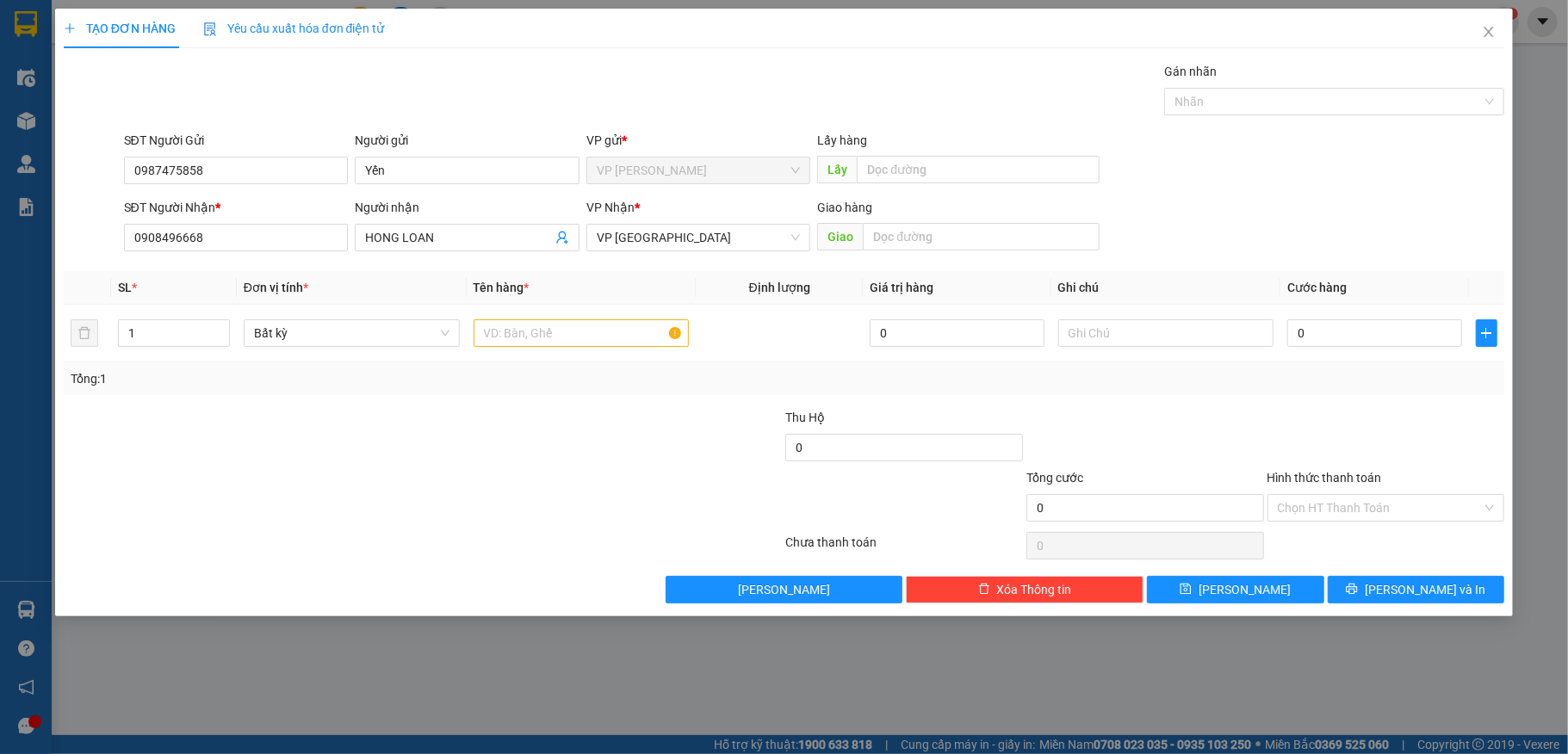
click at [439, 107] on div "Gói vận chuyển * Tiêu chuẩn Gán nhãn Nhãn" at bounding box center [814, 92] width 1388 height 60
click at [1344, 340] on input "0" at bounding box center [1373, 333] width 174 height 27
type input "5"
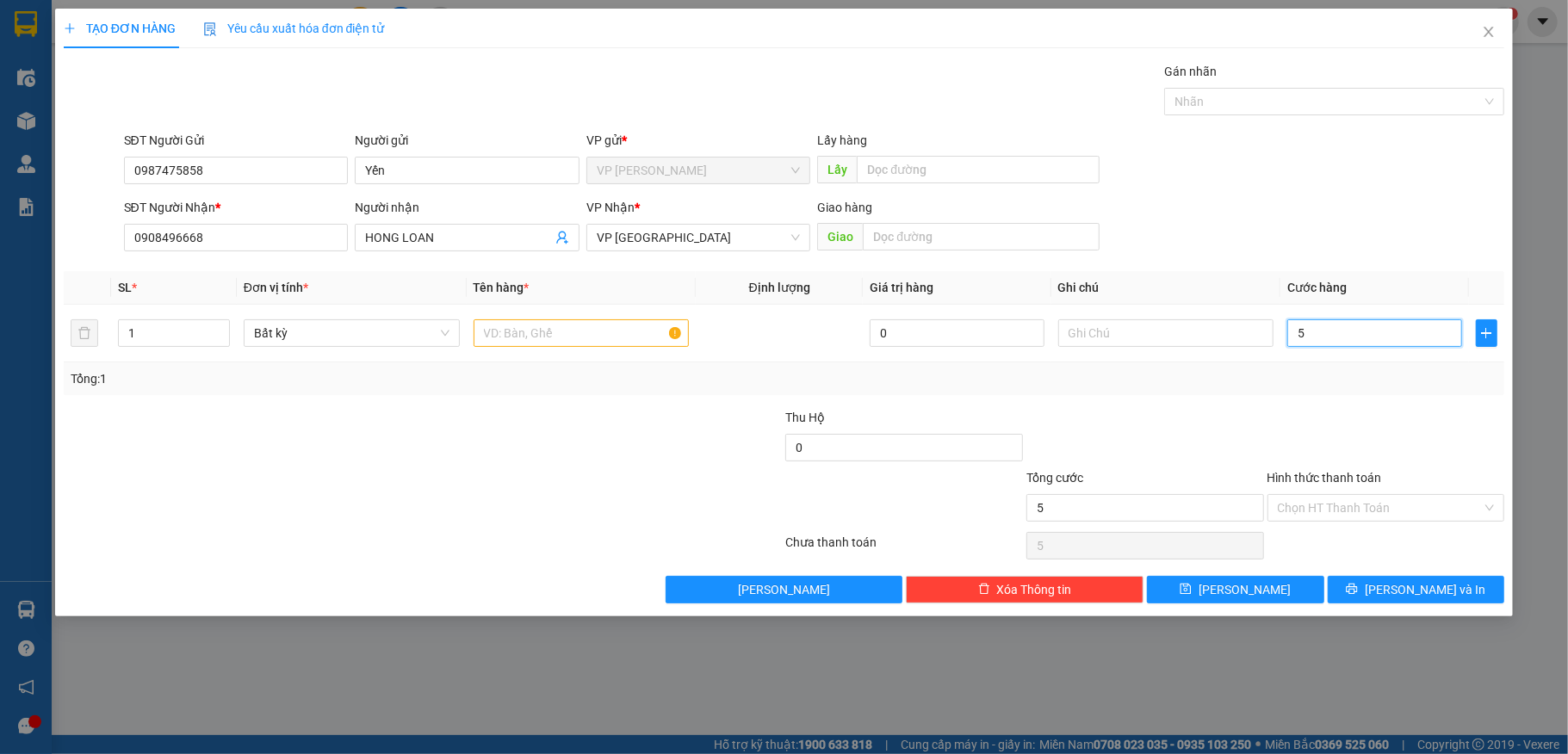
type input "50"
type input "50.000"
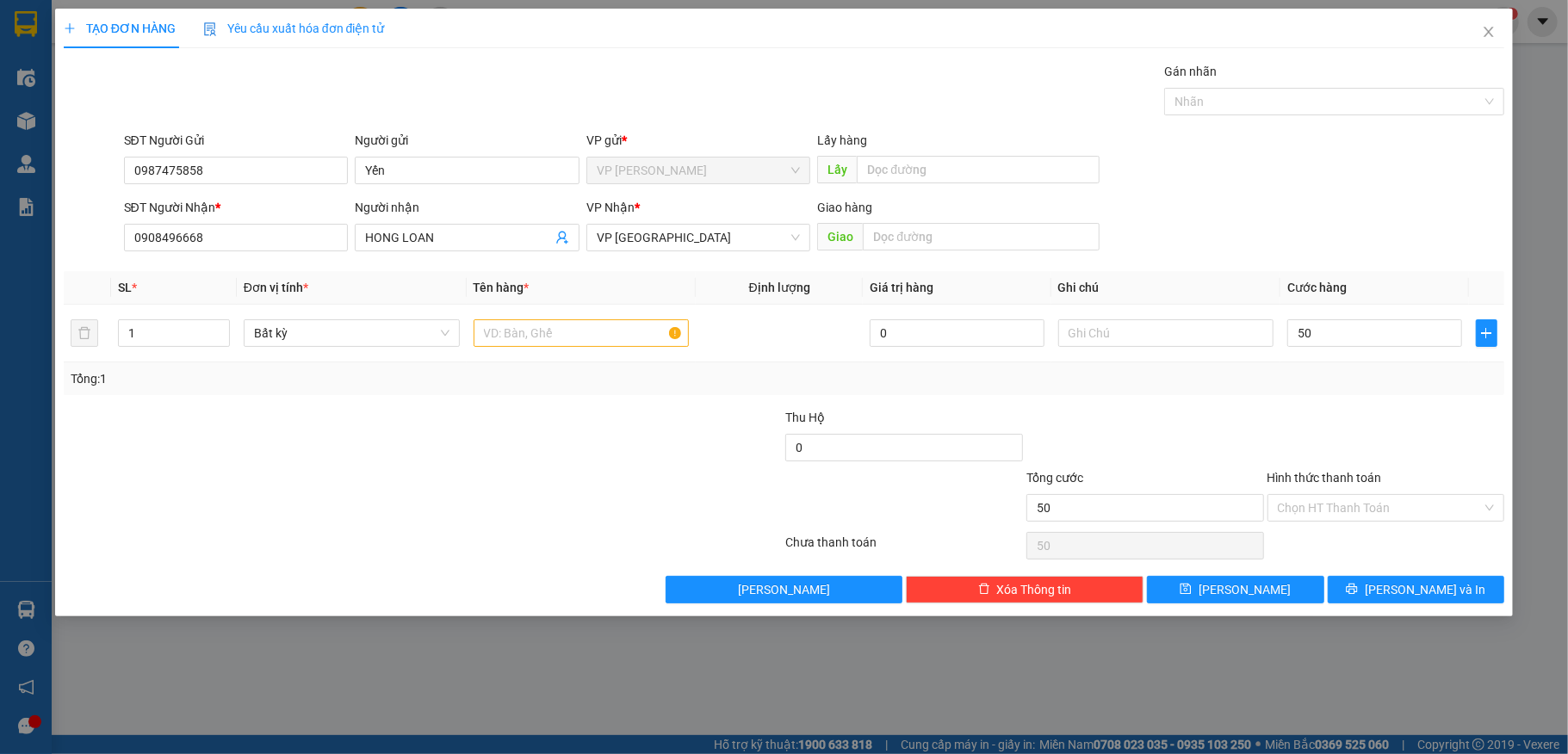
type input "50.000"
click at [604, 463] on div at bounding box center [664, 439] width 241 height 60
click at [963, 244] on input "text" at bounding box center [980, 236] width 236 height 27
drag, startPoint x: 524, startPoint y: 500, endPoint x: 530, endPoint y: 487, distance: 14.3
click at [530, 487] on div at bounding box center [303, 499] width 481 height 60
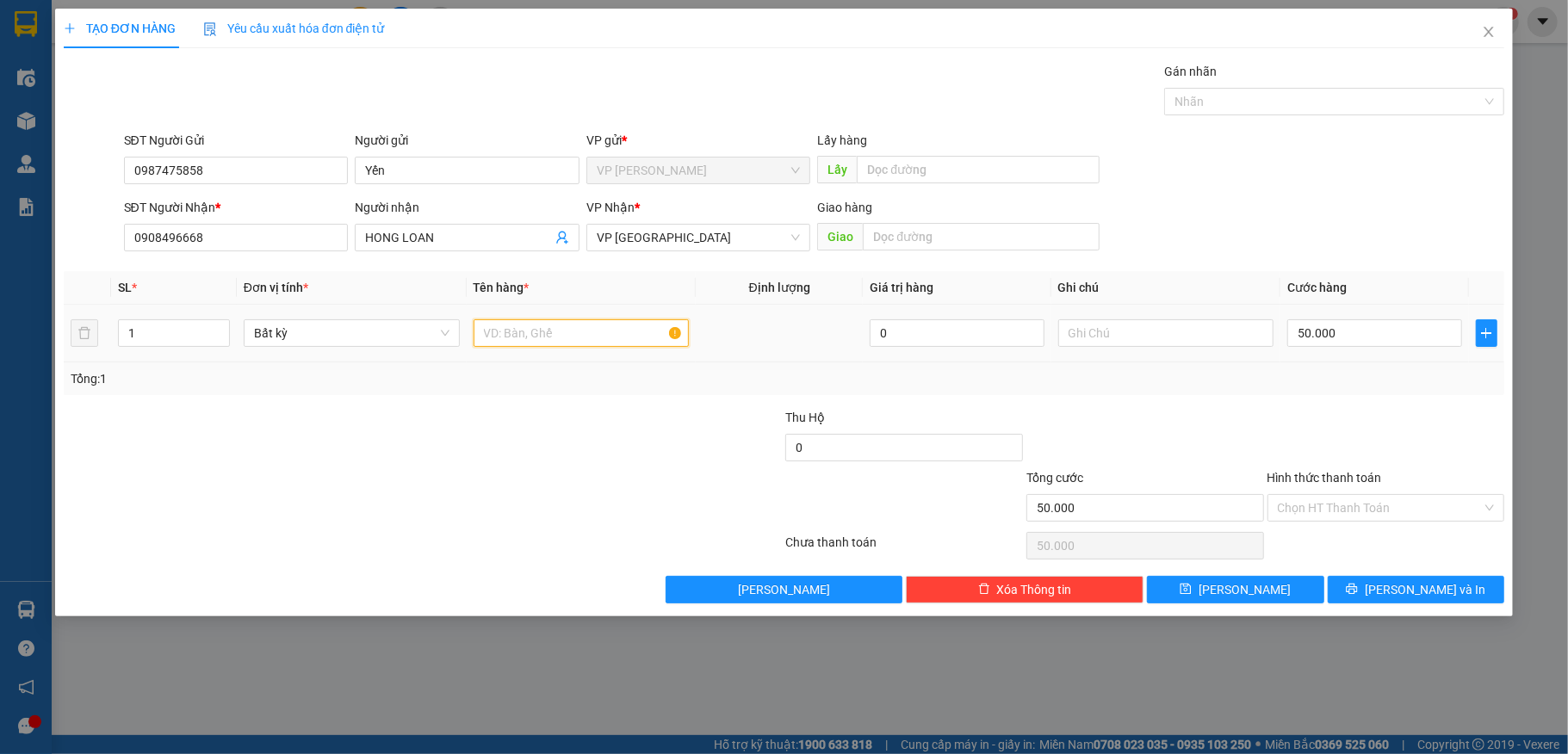
click at [563, 345] on input "text" at bounding box center [582, 333] width 216 height 27
type input "1 Xốp"
click at [1166, 367] on div "Tổng: 1" at bounding box center [785, 379] width 1442 height 33
click at [1338, 501] on input "Hình thức thanh toán" at bounding box center [1380, 508] width 205 height 26
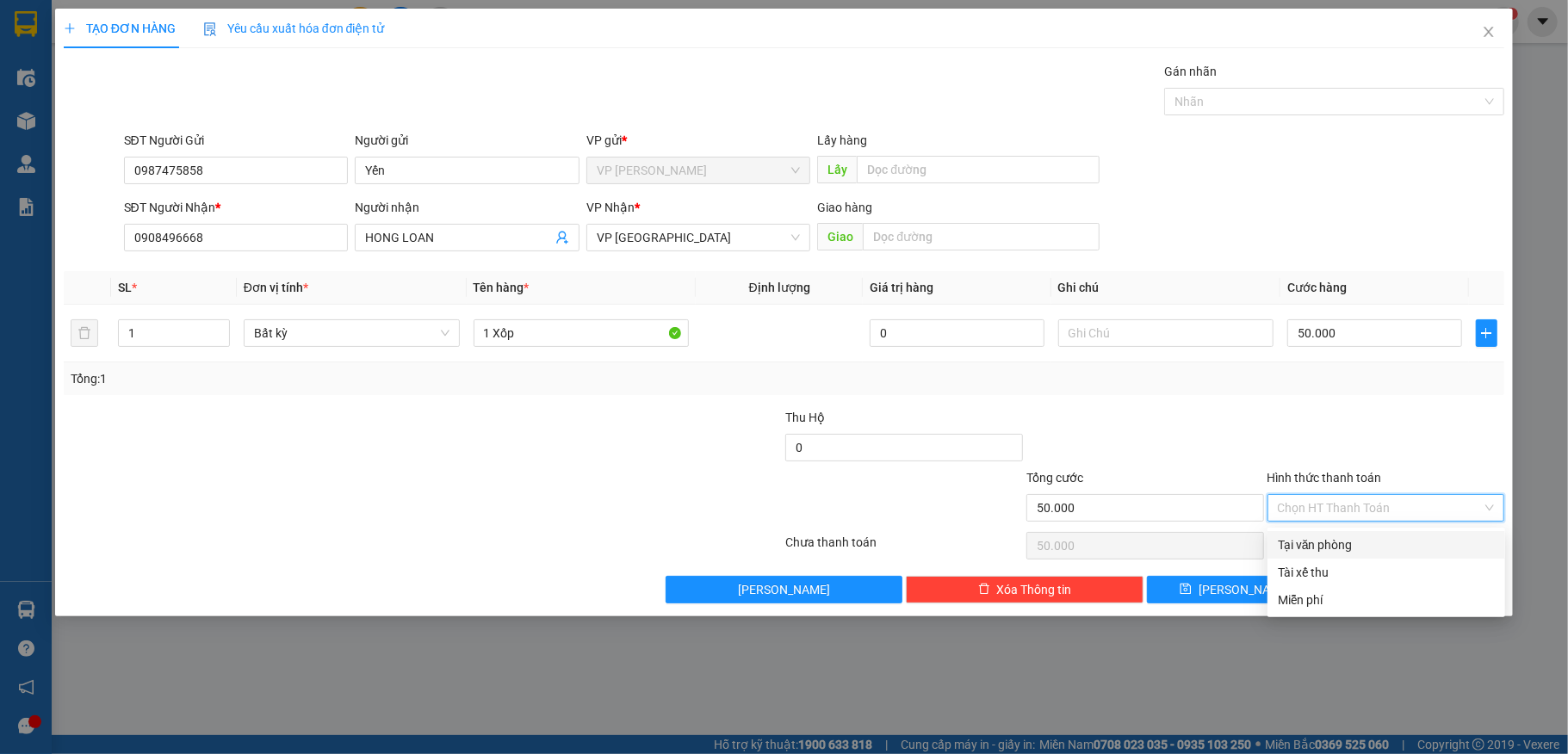
click at [1352, 447] on div at bounding box center [1386, 439] width 241 height 60
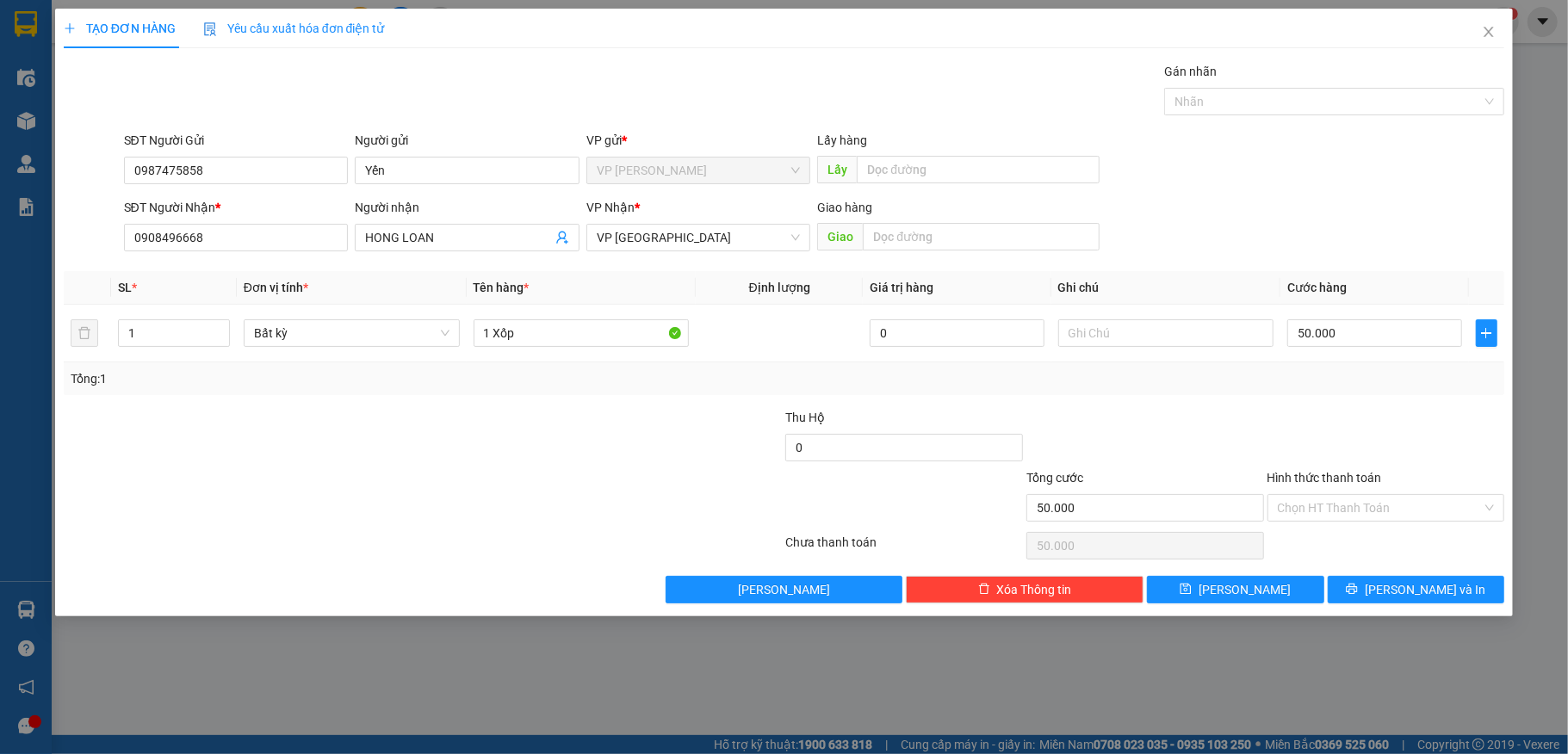
click at [1369, 529] on div "Hình thức thanh toán Chọn HT Thanh Toán" at bounding box center [1386, 499] width 237 height 60
click at [1364, 521] on input "Hình thức thanh toán" at bounding box center [1380, 508] width 205 height 26
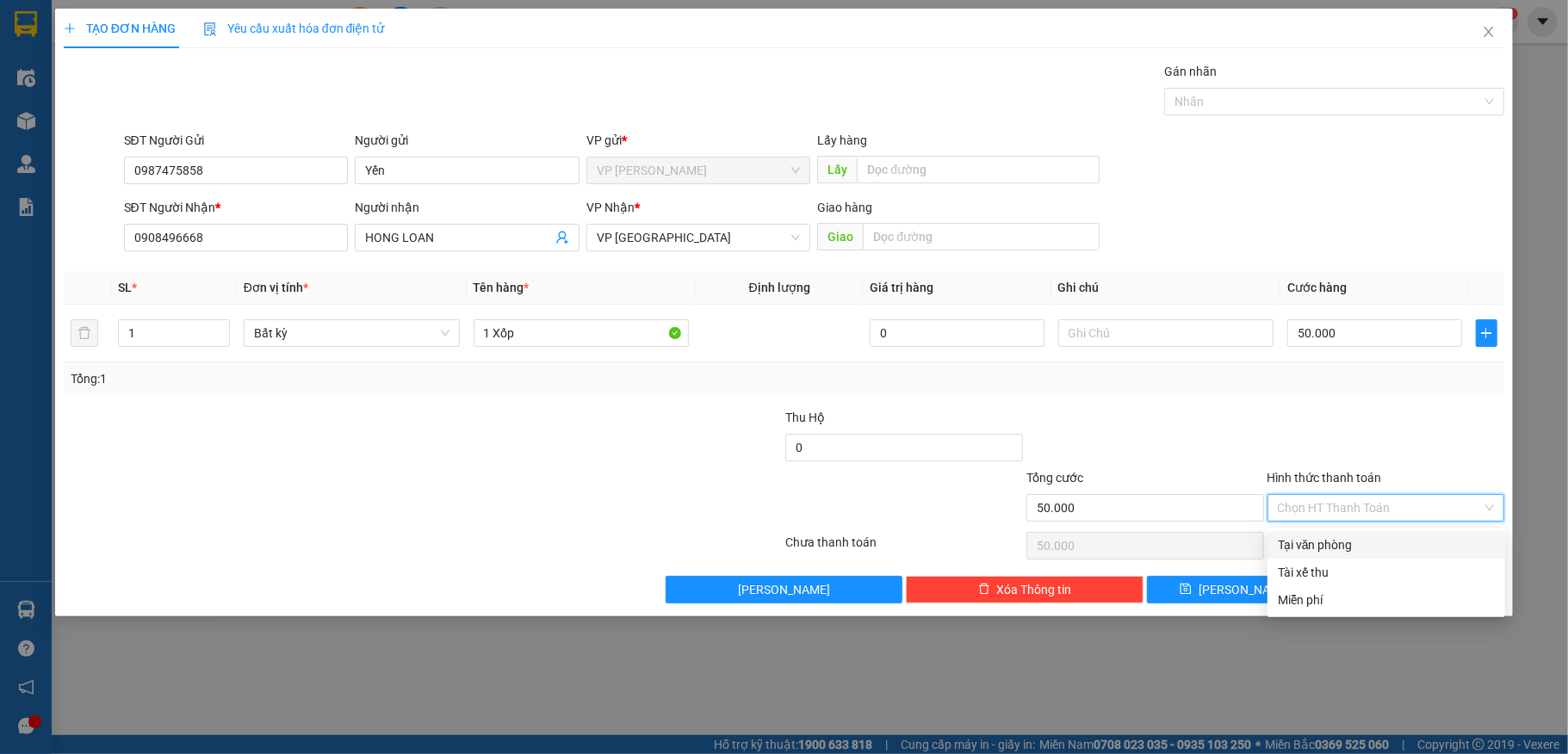
click at [1340, 550] on div "Tại văn phòng" at bounding box center [1386, 545] width 217 height 18
type input "0"
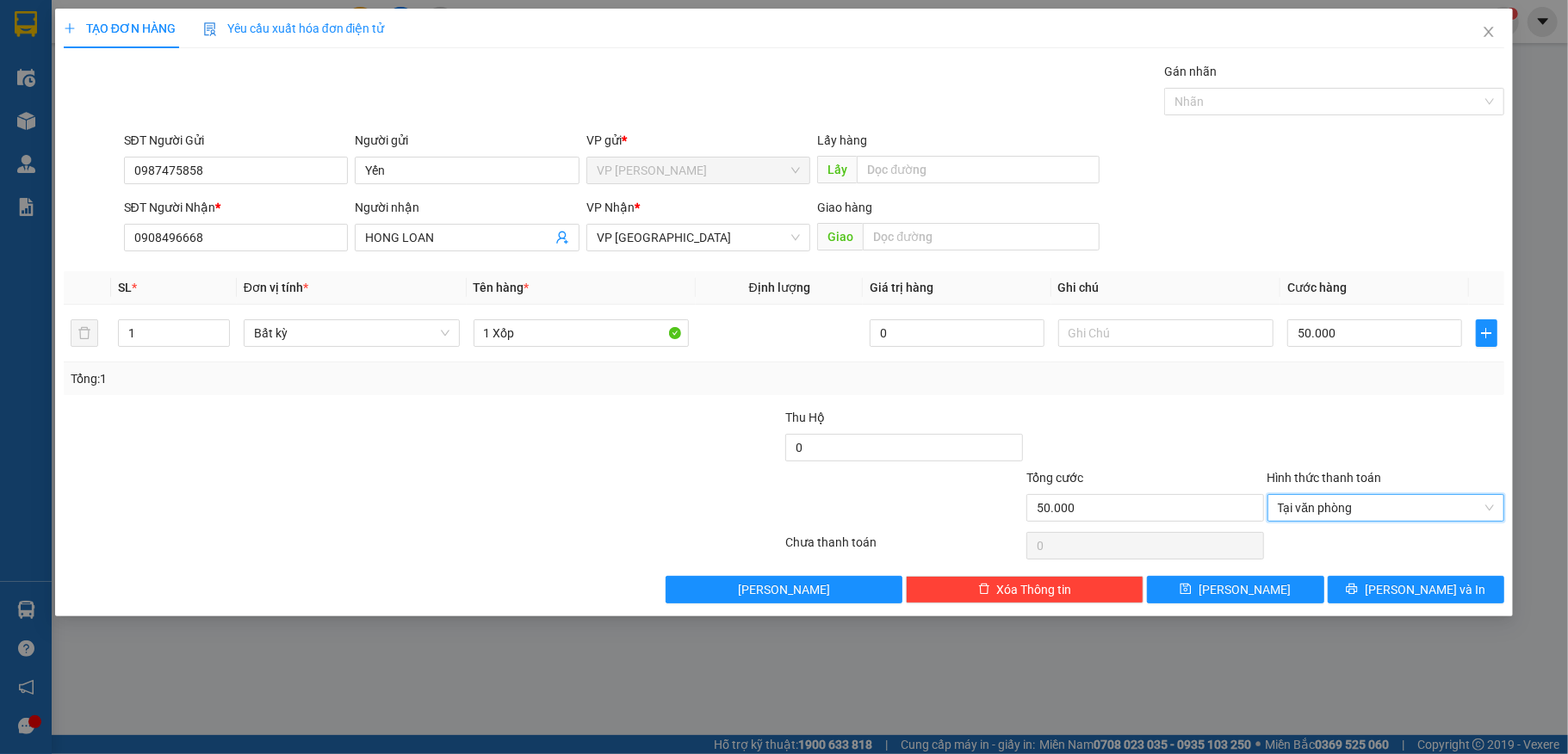
click at [1343, 418] on div at bounding box center [1386, 439] width 241 height 60
click at [1419, 580] on button "[PERSON_NAME] và In" at bounding box center [1416, 590] width 177 height 27
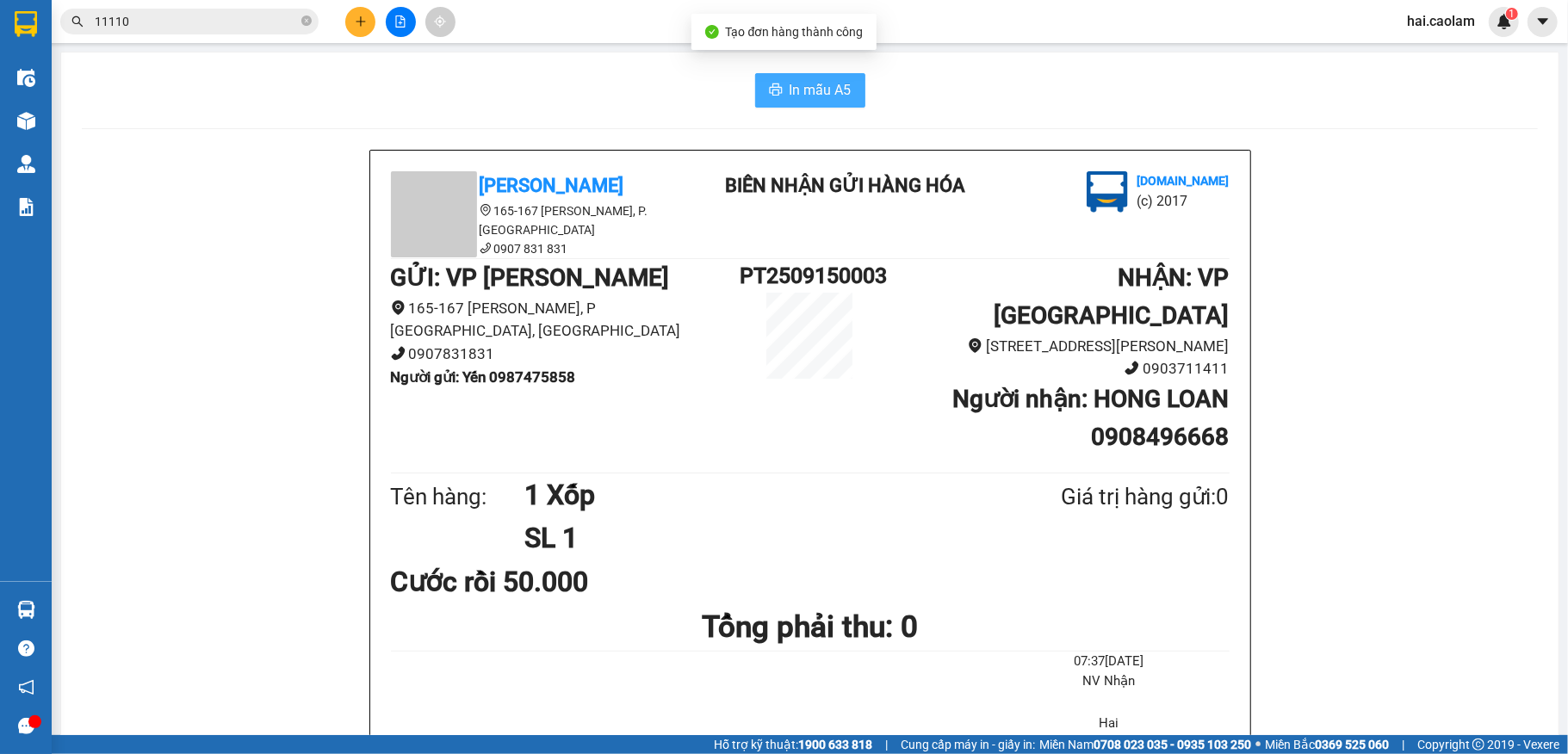
click at [790, 93] on span "In mẫu A5" at bounding box center [821, 90] width 62 height 21
click at [360, 28] on button at bounding box center [360, 21] width 30 height 30
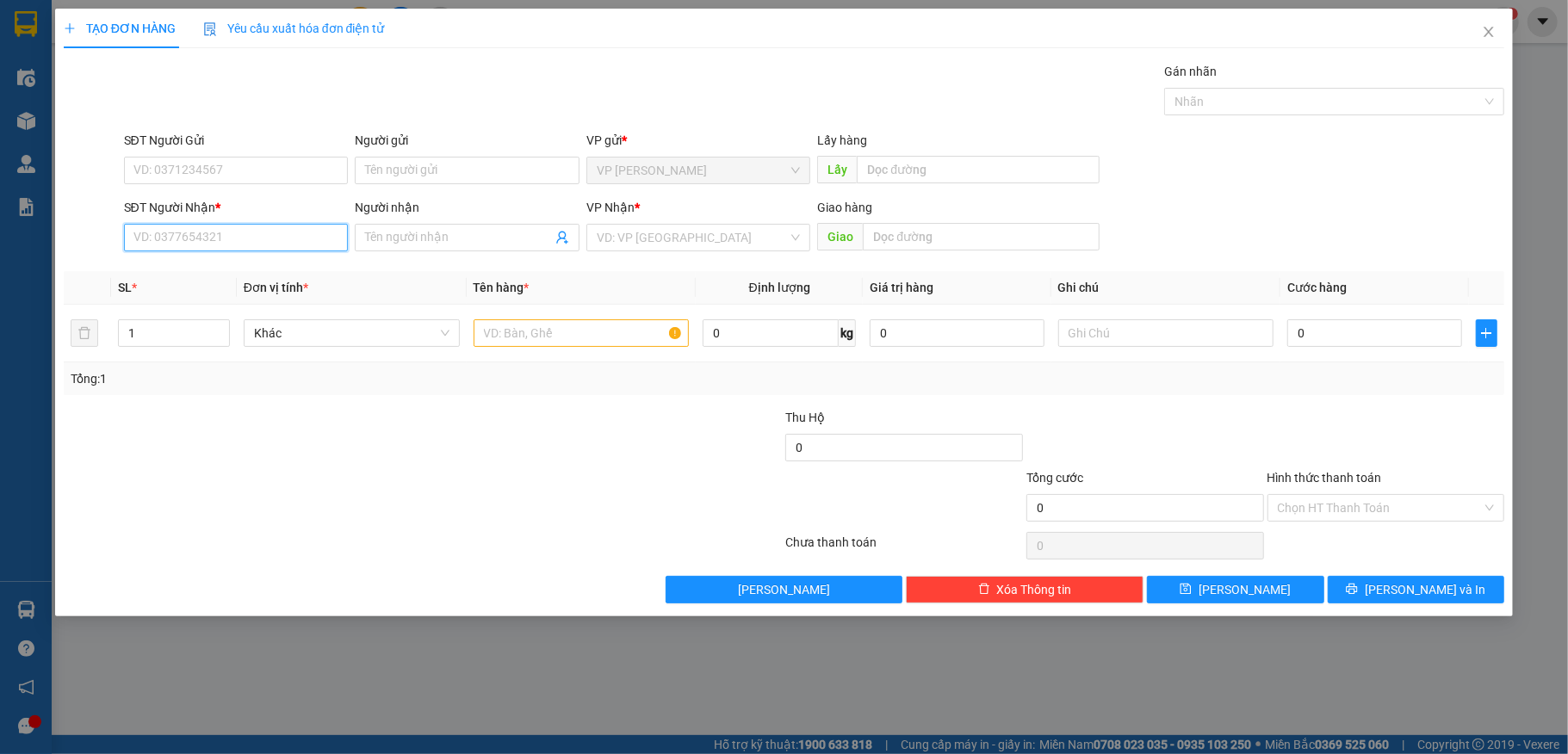
click at [219, 249] on input "SĐT Người Nhận *" at bounding box center [235, 237] width 225 height 27
type input "0945858120"
click at [214, 163] on input "SĐT Người Gửi" at bounding box center [235, 170] width 225 height 27
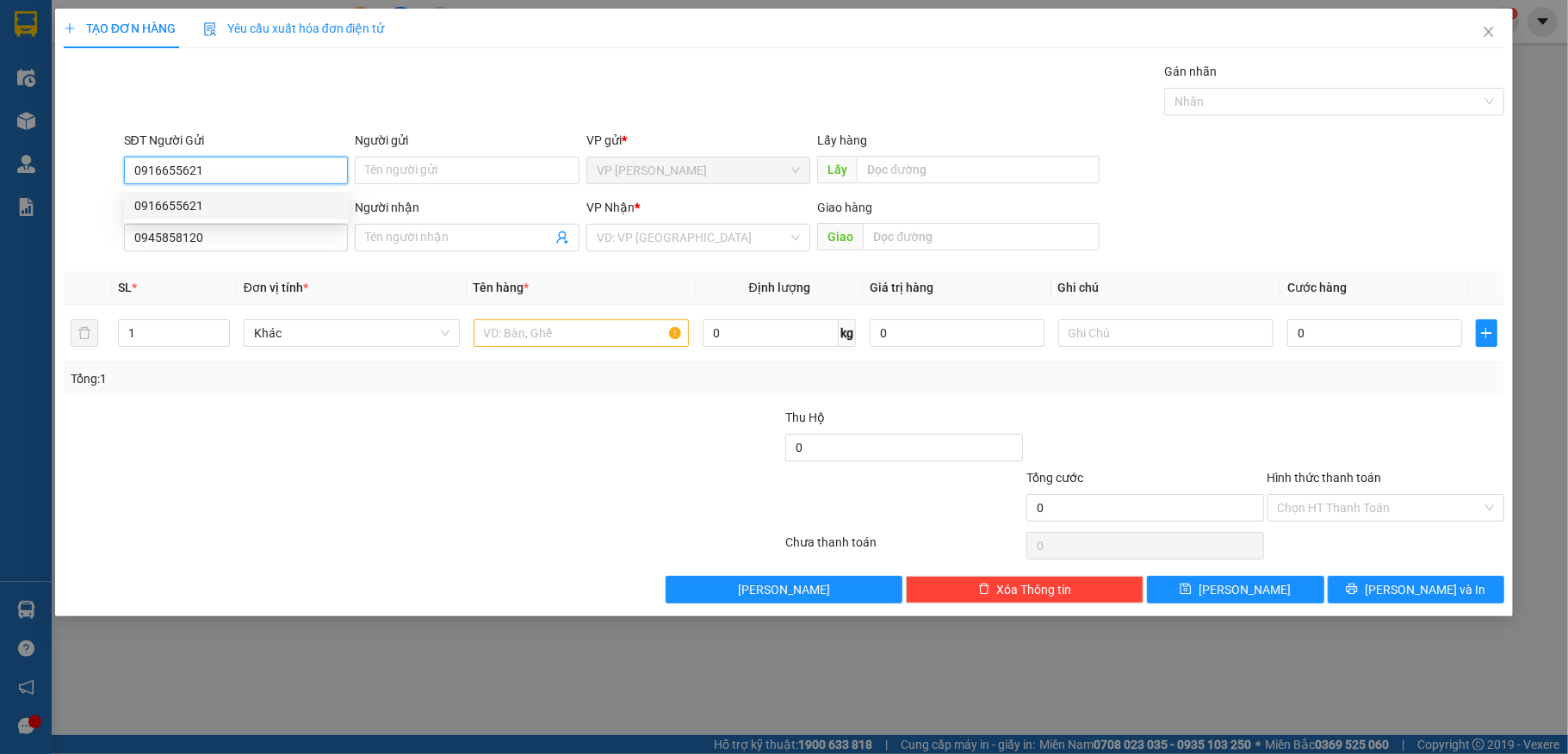
click at [201, 204] on div "0916655621" at bounding box center [236, 205] width 204 height 18
type input "0916655621"
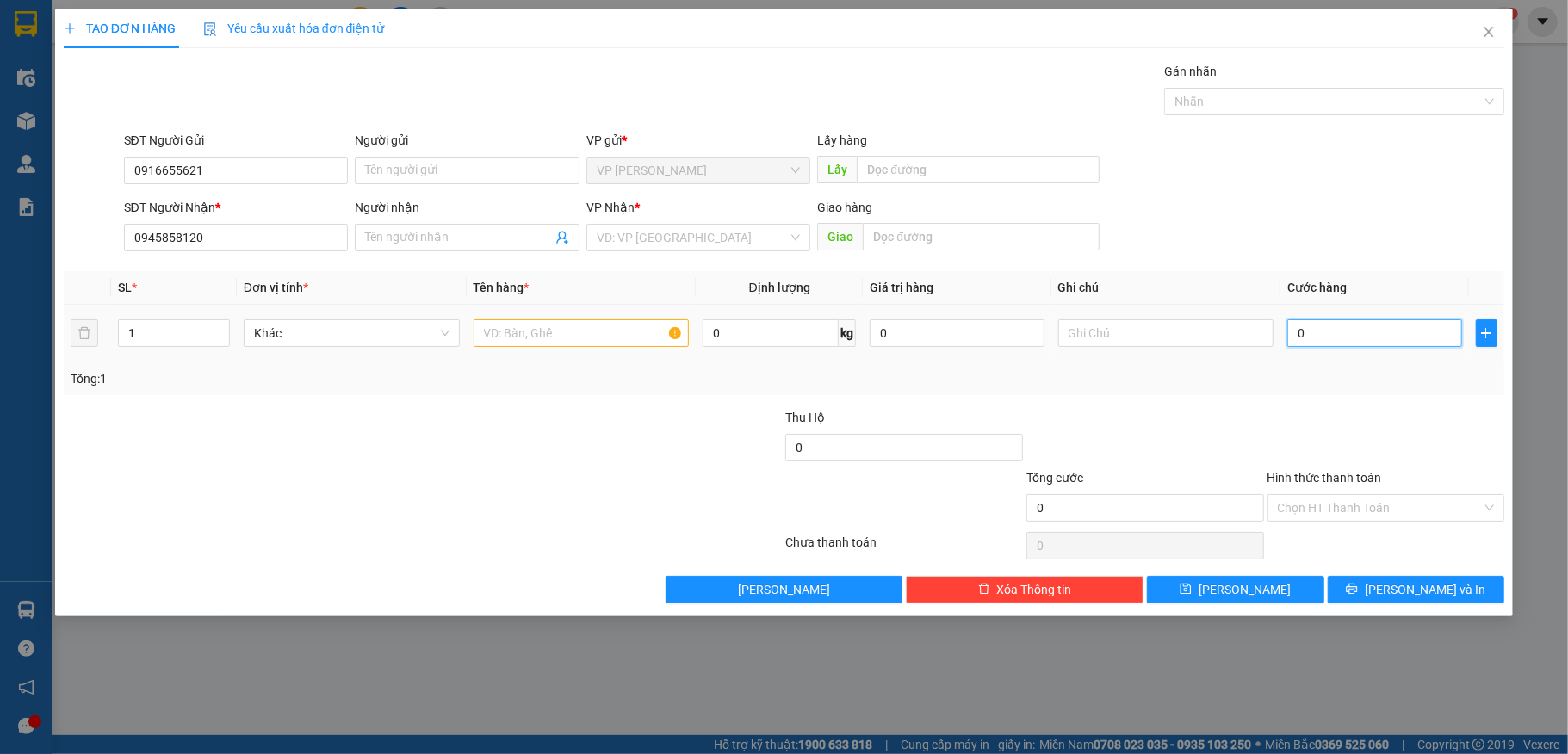
click at [1362, 341] on input "0" at bounding box center [1373, 333] width 174 height 27
type input "4"
type input "40"
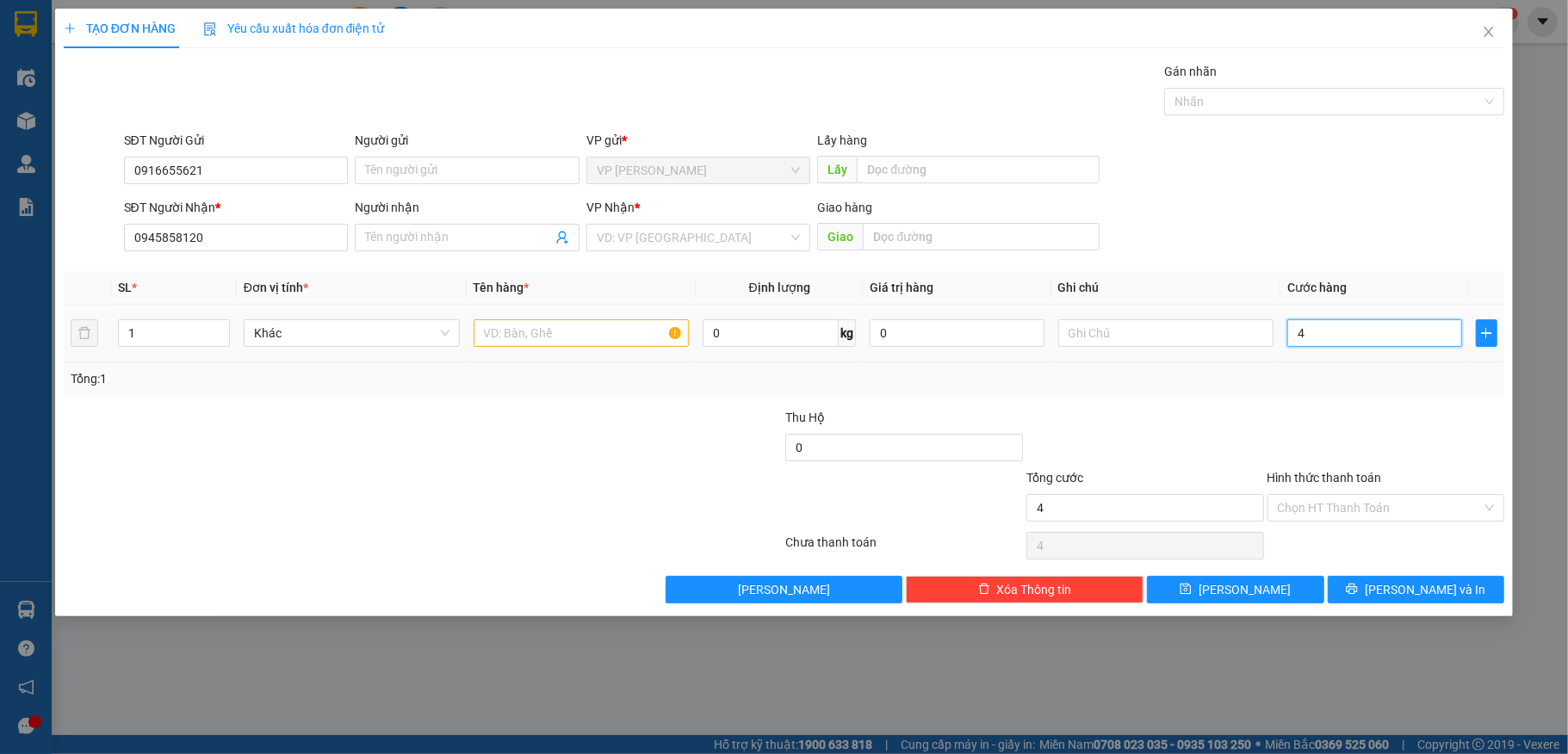
type input "40"
type input "40.000"
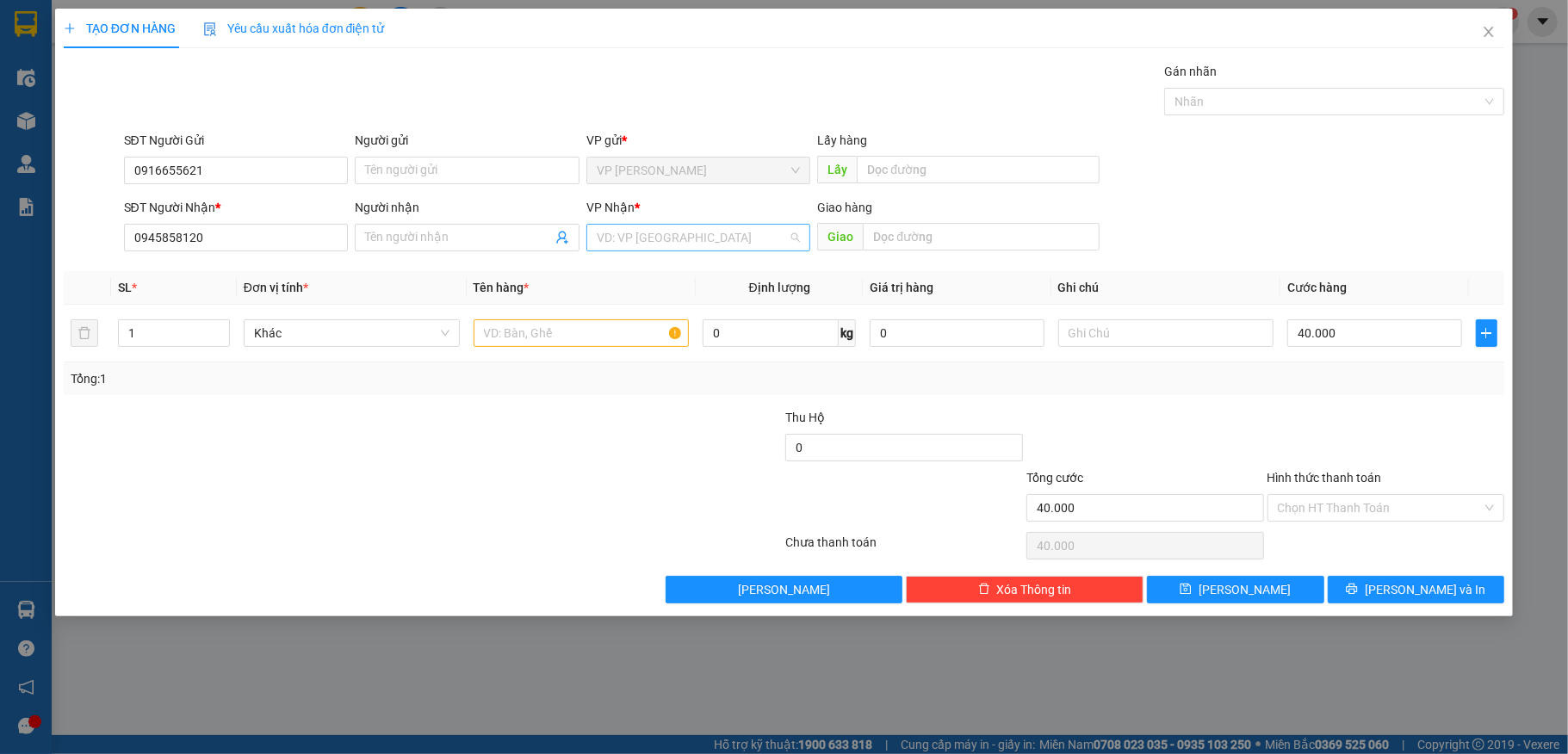
click at [694, 246] on input "search" at bounding box center [692, 237] width 192 height 26
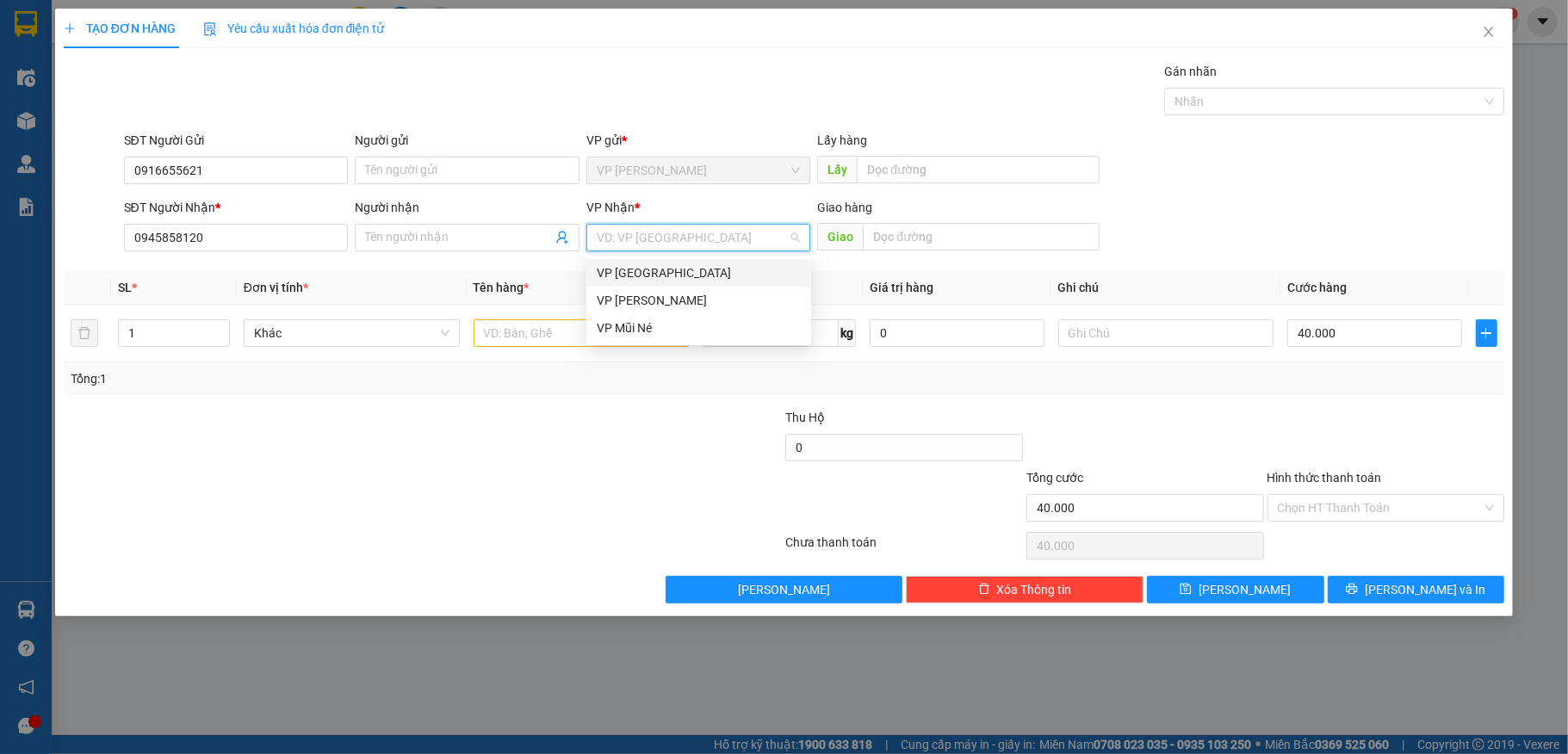
click at [652, 269] on div "VP [GEOGRAPHIC_DATA]" at bounding box center [698, 272] width 204 height 18
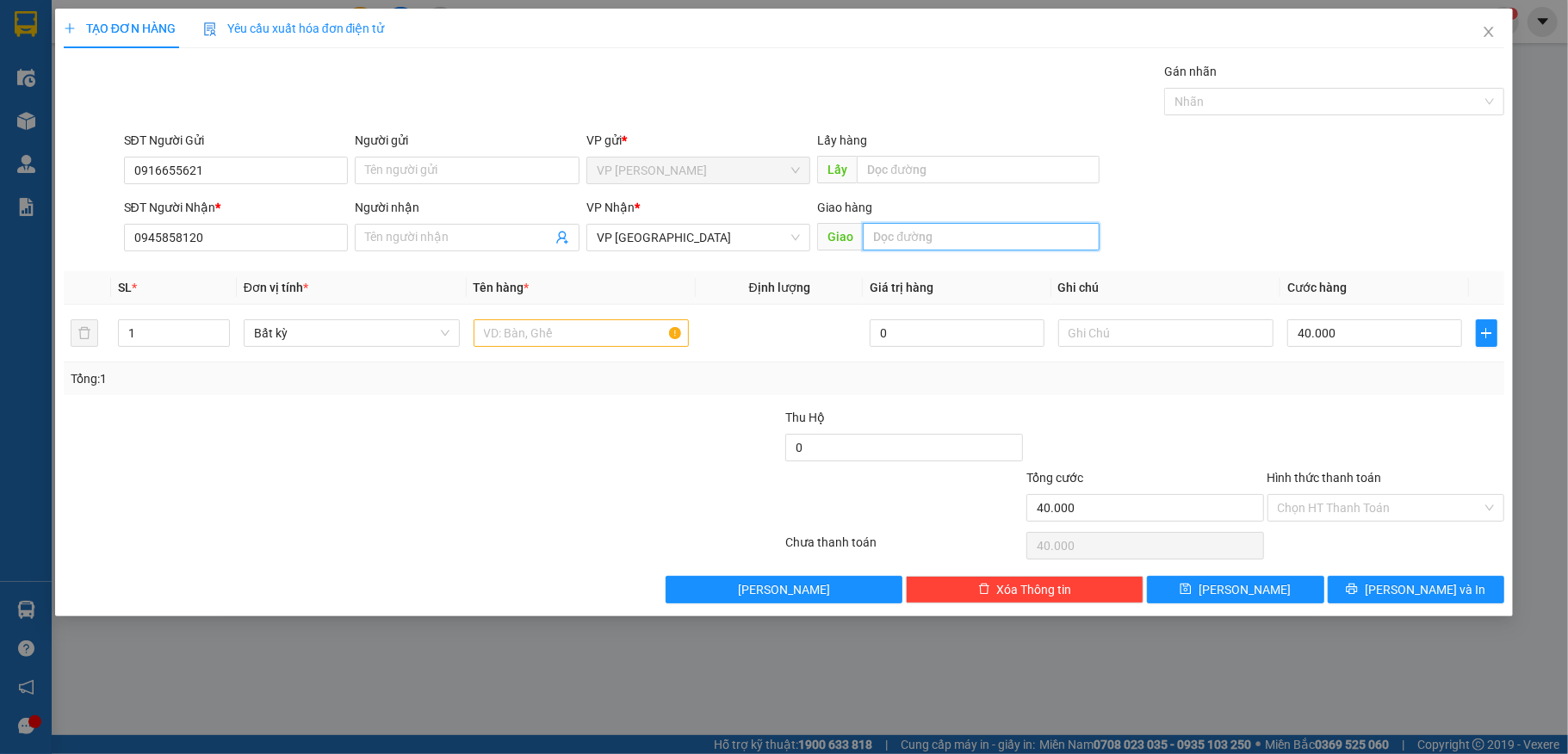
click at [972, 242] on input "text" at bounding box center [980, 236] width 236 height 27
type input "284/4 Hòa Hưng , P 13 , Q10"
click at [546, 331] on input "text" at bounding box center [582, 333] width 216 height 27
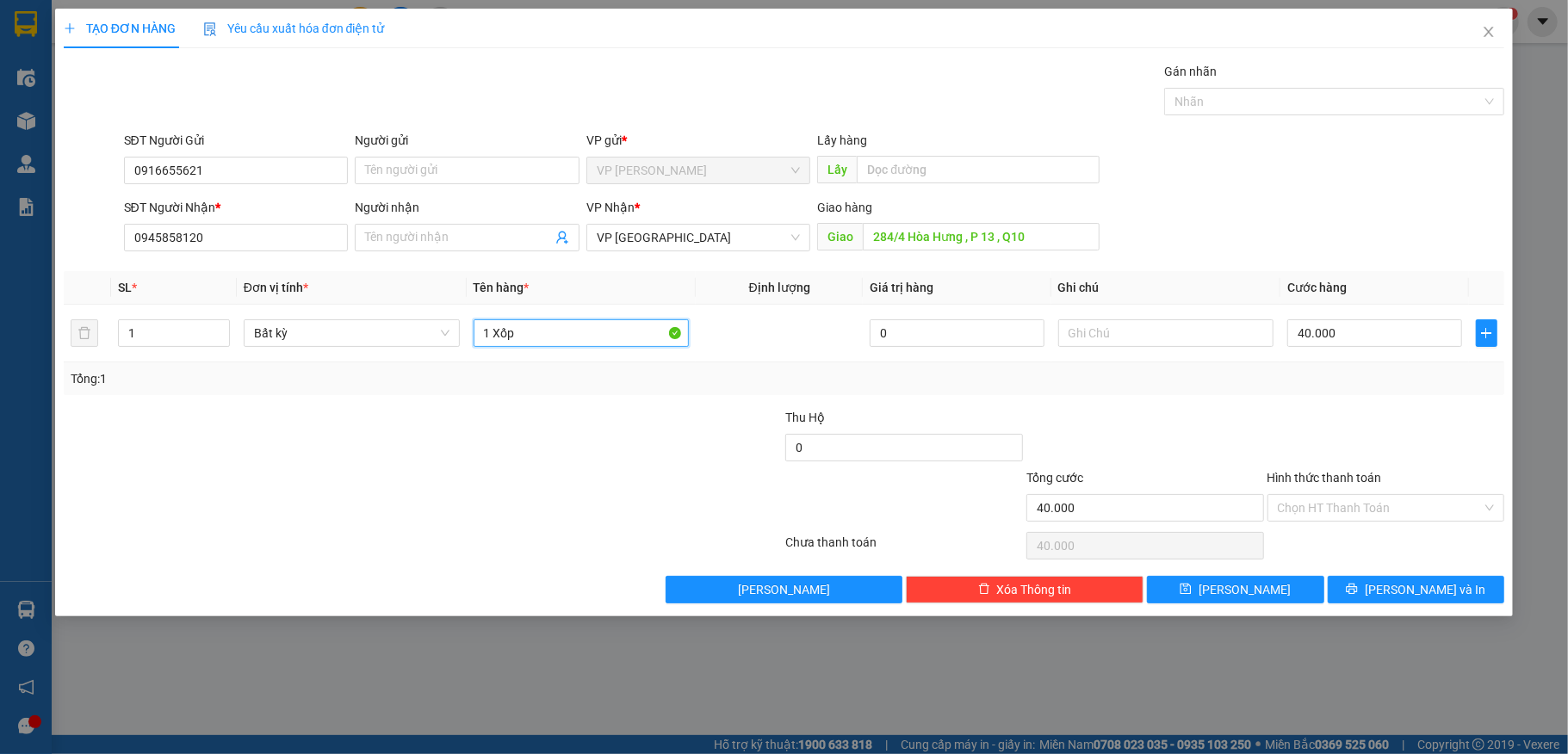
type input "1 Xốp"
click at [1368, 449] on div at bounding box center [1386, 439] width 241 height 60
click at [1354, 336] on input "40.000" at bounding box center [1373, 333] width 174 height 27
type input "7"
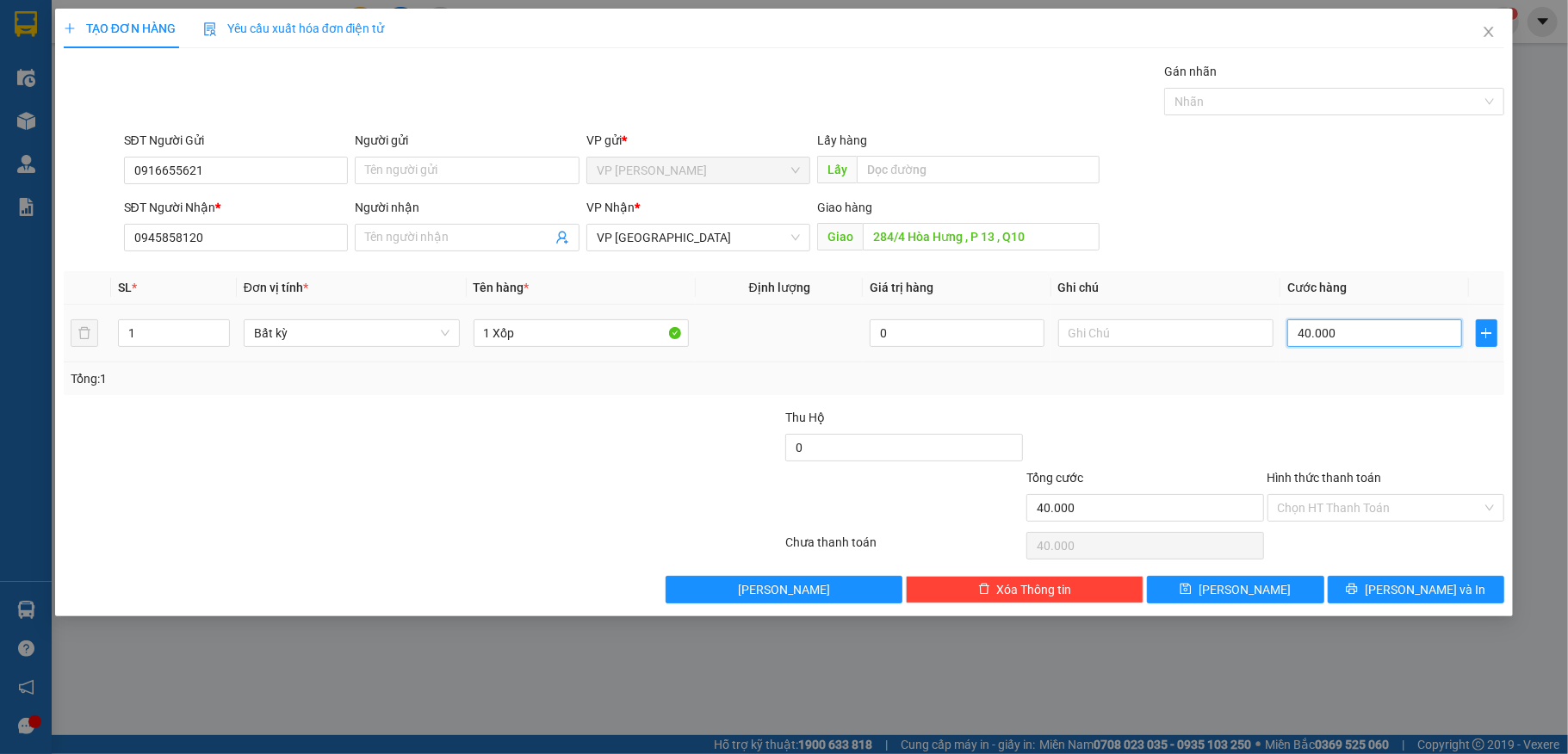
type input "7"
type input "70"
type input "70.000"
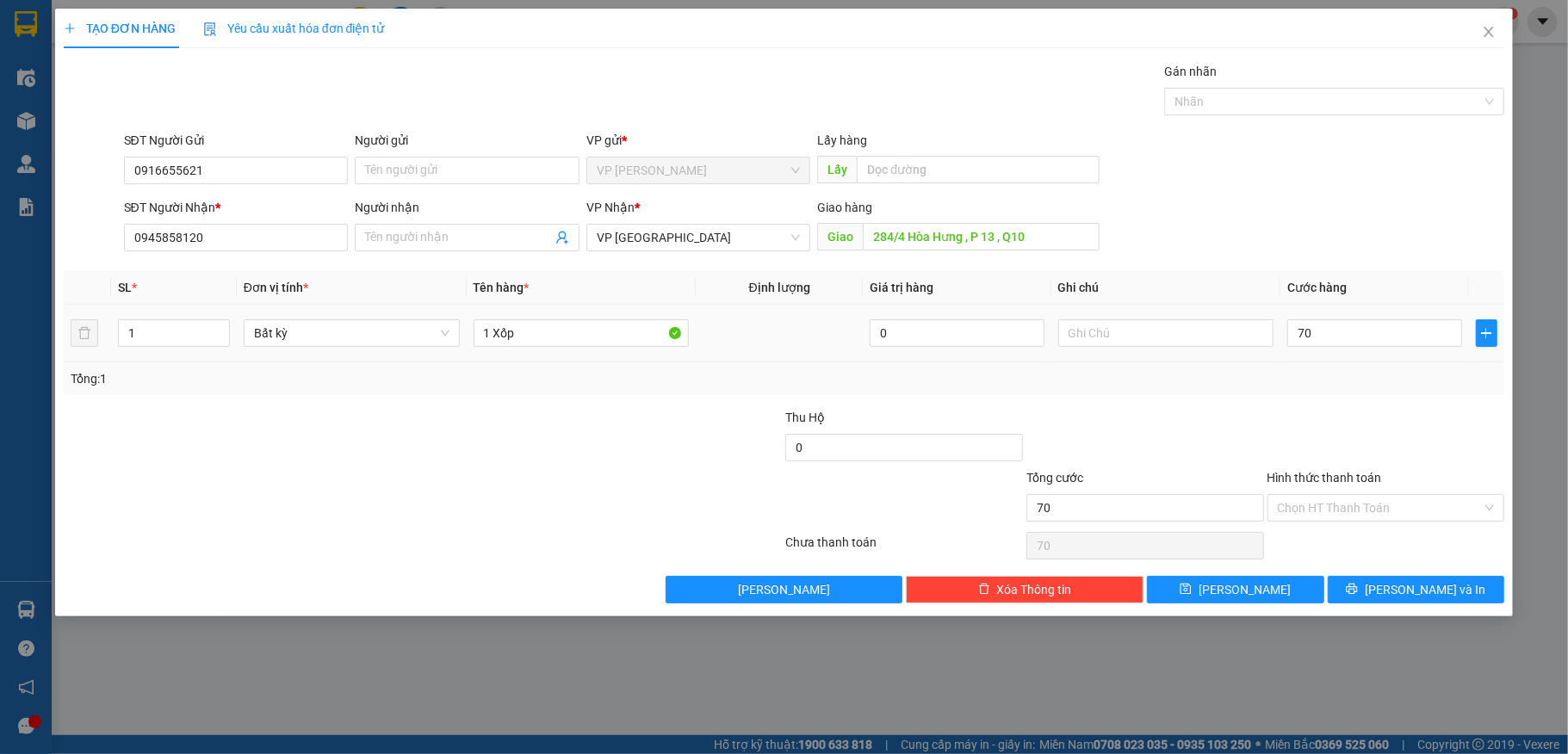
type input "70.000"
click at [1326, 403] on div "Transit Pickup Surcharge Ids Transit Deliver Surcharge Ids Transit Deliver Surc…" at bounding box center [785, 333] width 1442 height 542
click at [1316, 510] on input "Hình thức thanh toán" at bounding box center [1380, 508] width 205 height 26
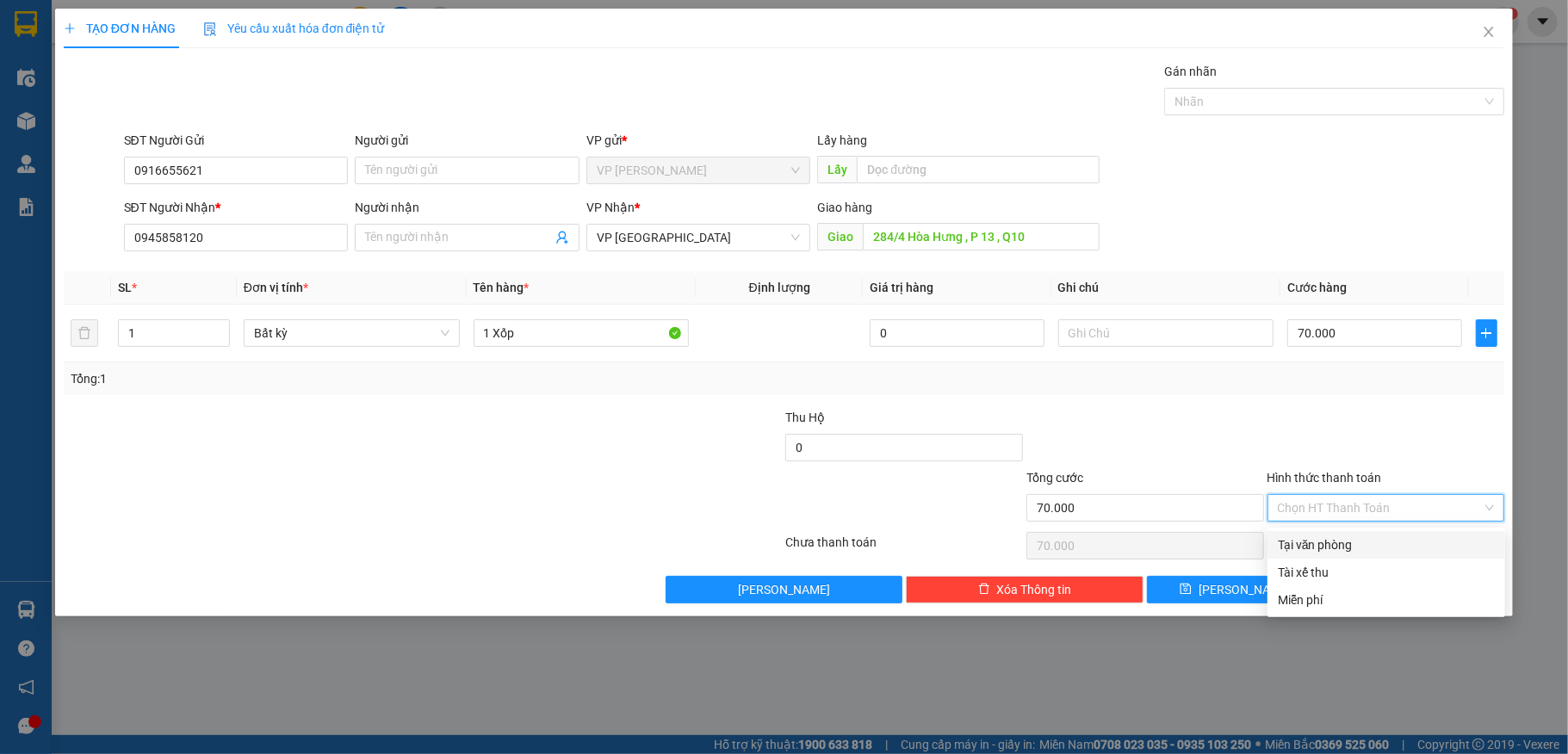
click at [1316, 537] on div "Tại văn phòng" at bounding box center [1386, 545] width 217 height 18
type input "0"
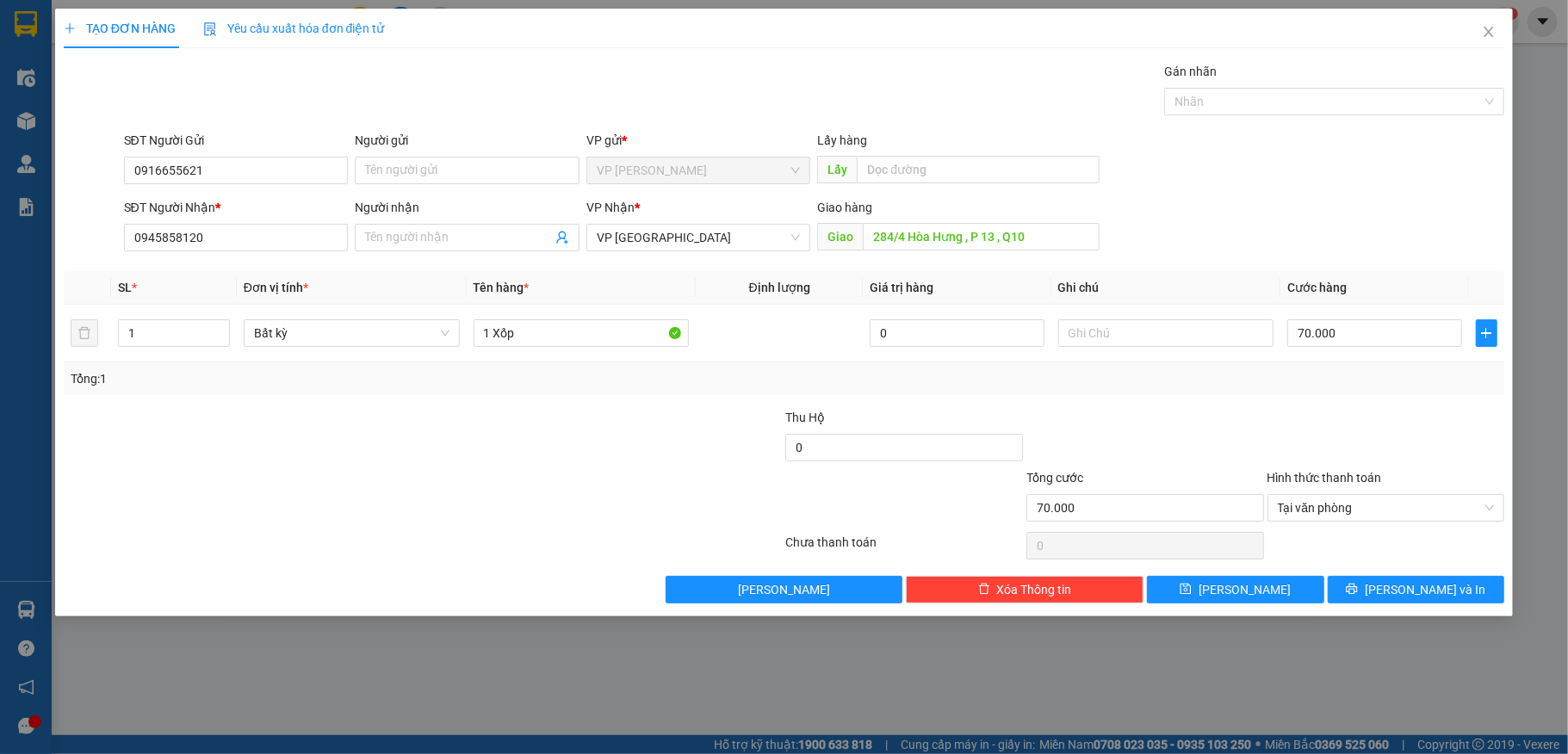
click at [1137, 420] on div at bounding box center [1145, 439] width 241 height 60
click at [1404, 594] on span "[PERSON_NAME] và In" at bounding box center [1425, 590] width 121 height 18
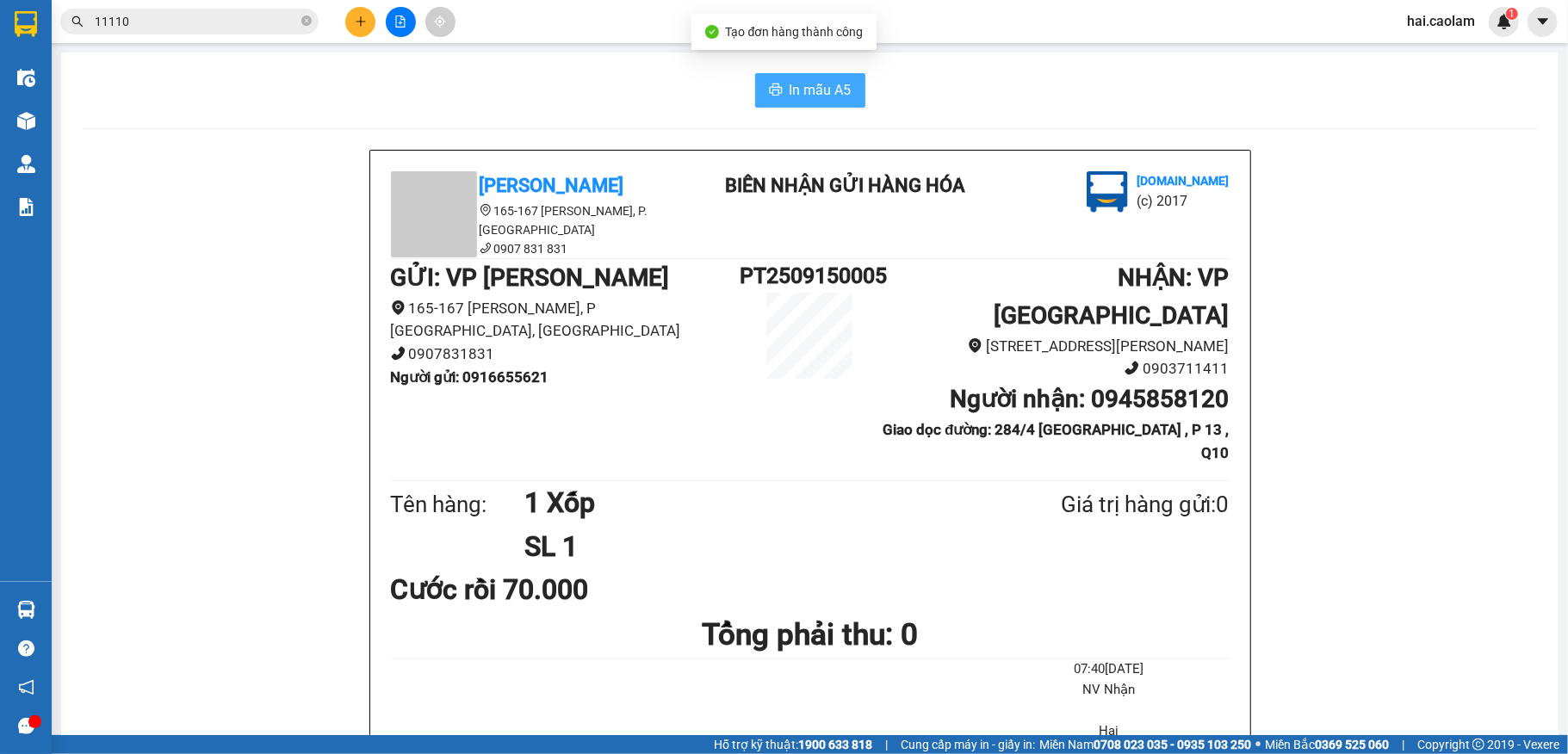
click at [824, 96] on span "In mẫu A5" at bounding box center [821, 90] width 62 height 21
